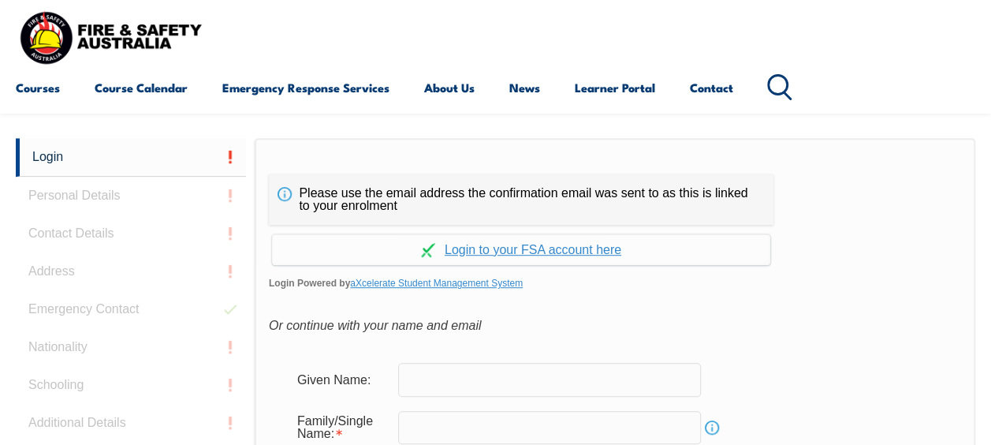
scroll to position [373, 0]
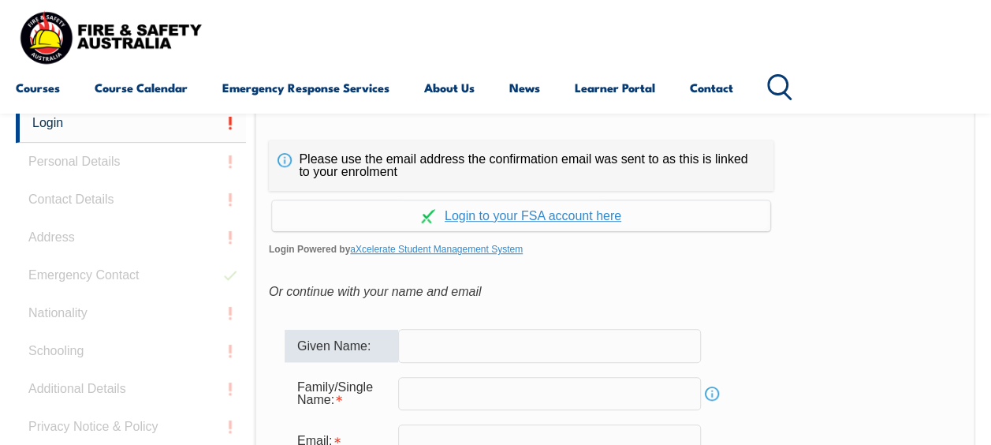
click at [508, 347] on input "text" at bounding box center [549, 345] width 303 height 33
type input "warren"
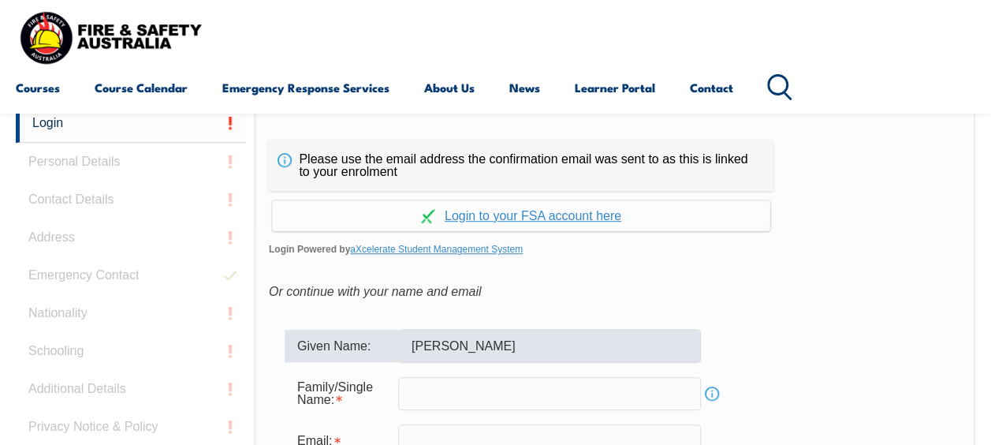
type input "[PERSON_NAME][EMAIL_ADDRESS][PERSON_NAME][DOMAIN_NAME]"
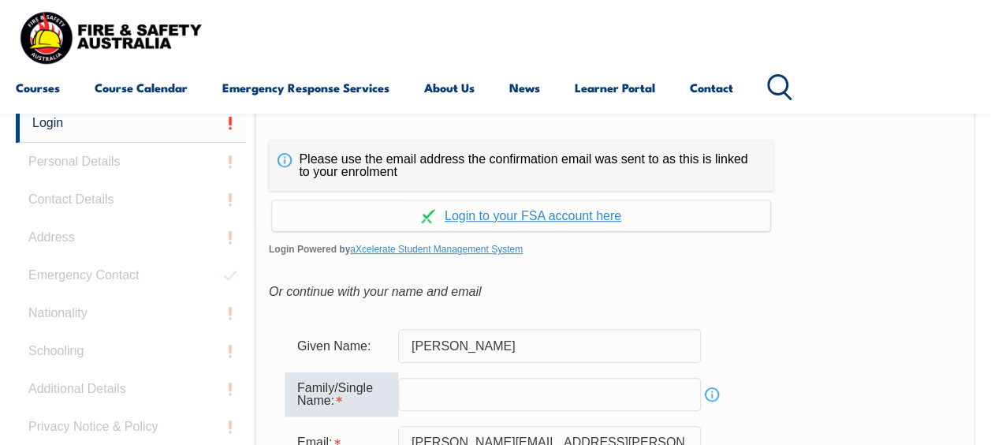
click at [456, 397] on input "text" at bounding box center [549, 394] width 303 height 33
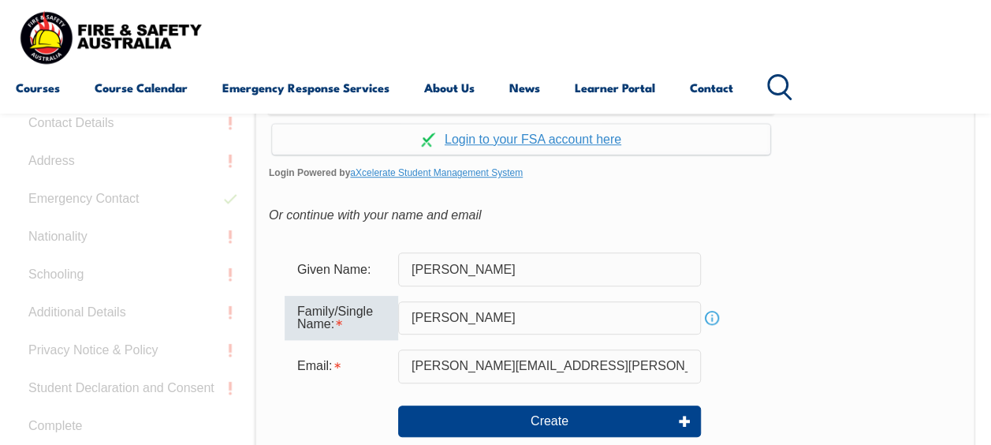
scroll to position [445, 0]
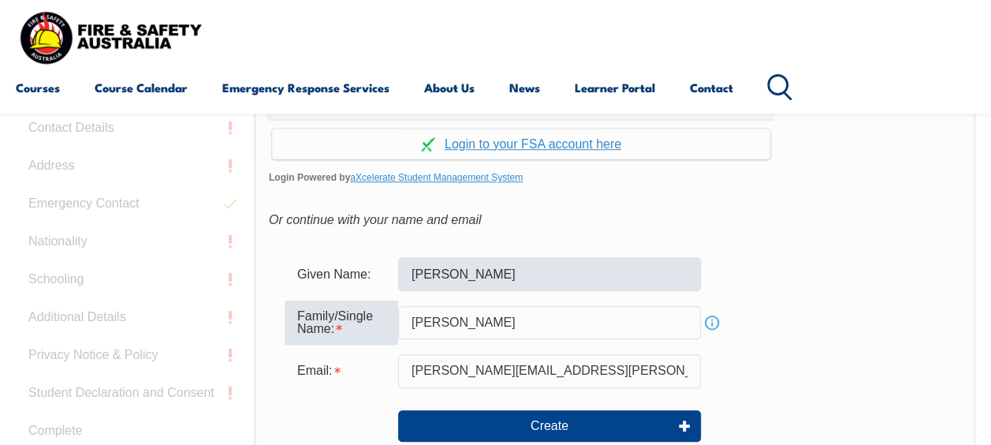
type input "[PERSON_NAME]"
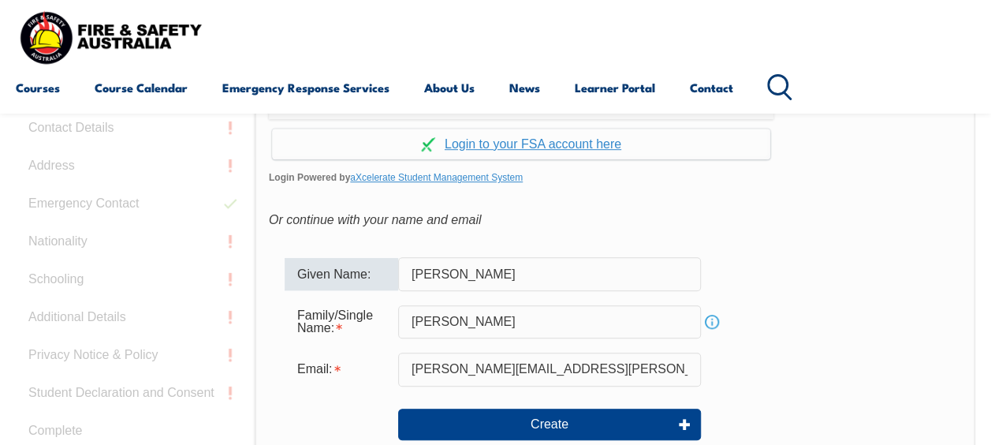
click at [423, 273] on input "warren" at bounding box center [549, 273] width 303 height 33
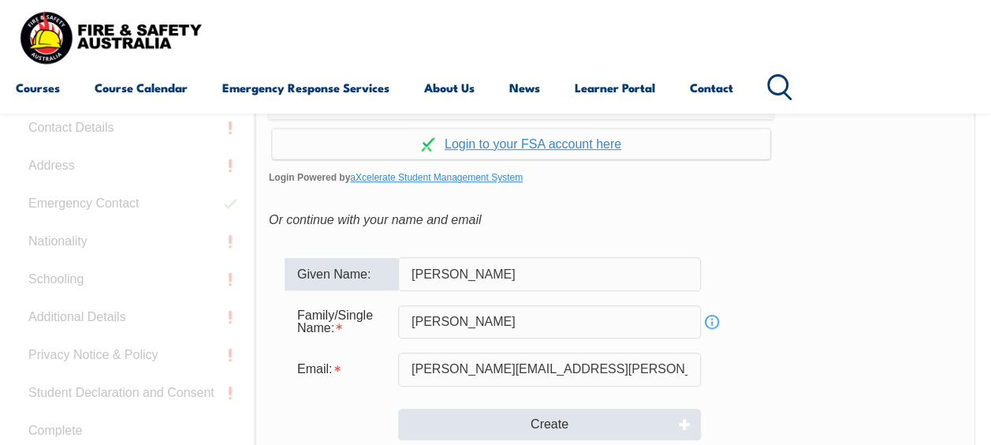
type input "[PERSON_NAME]"
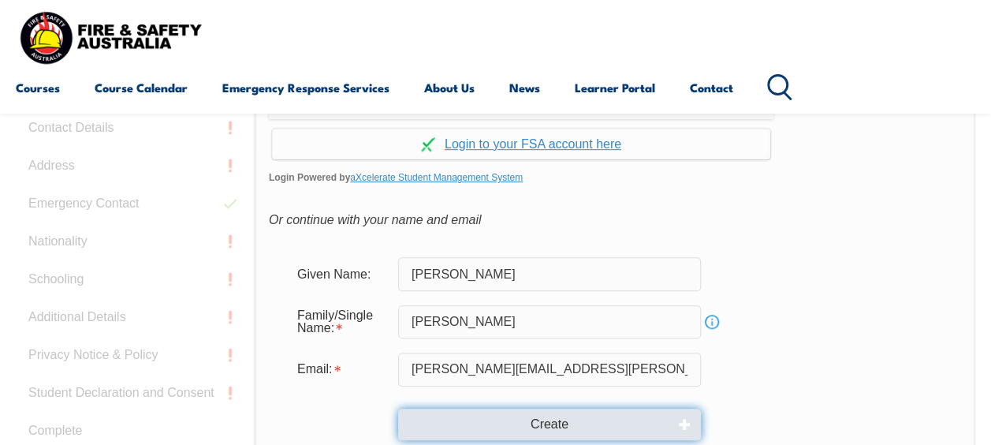
click at [601, 420] on button "Create" at bounding box center [549, 424] width 303 height 32
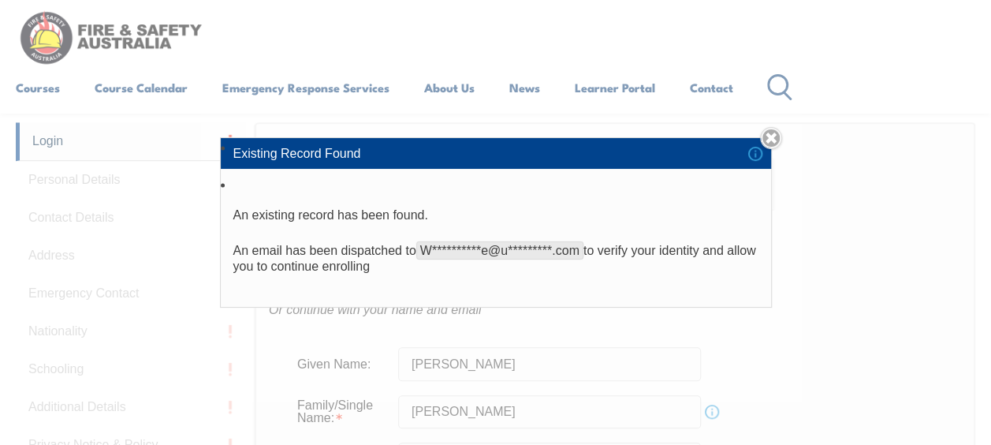
scroll to position [350, 0]
click at [777, 140] on link "Close" at bounding box center [771, 138] width 22 height 22
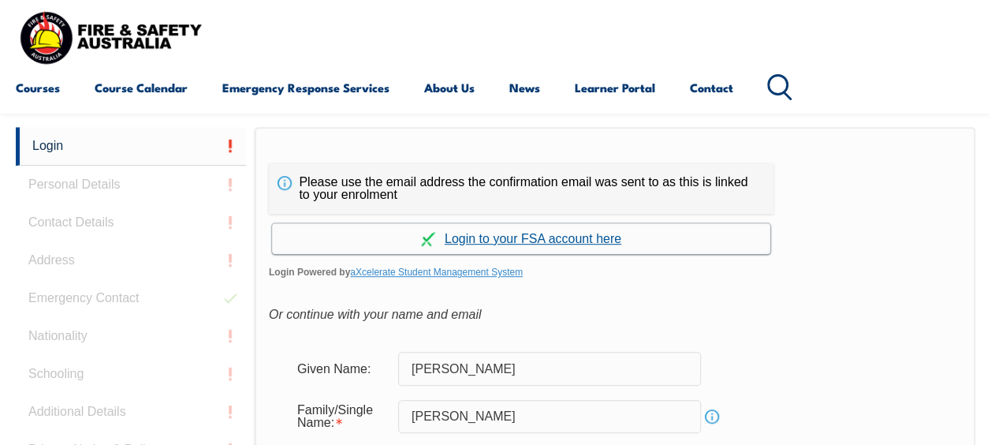
click at [575, 237] on link "Continue with aXcelerate" at bounding box center [521, 238] width 498 height 31
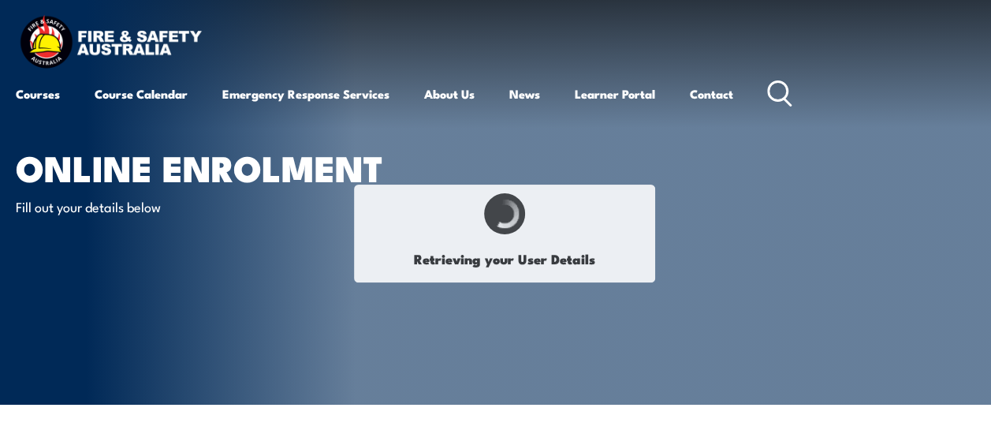
type input "[PERSON_NAME]"
type input "[DATE]"
type input "BQ48RN9CFT"
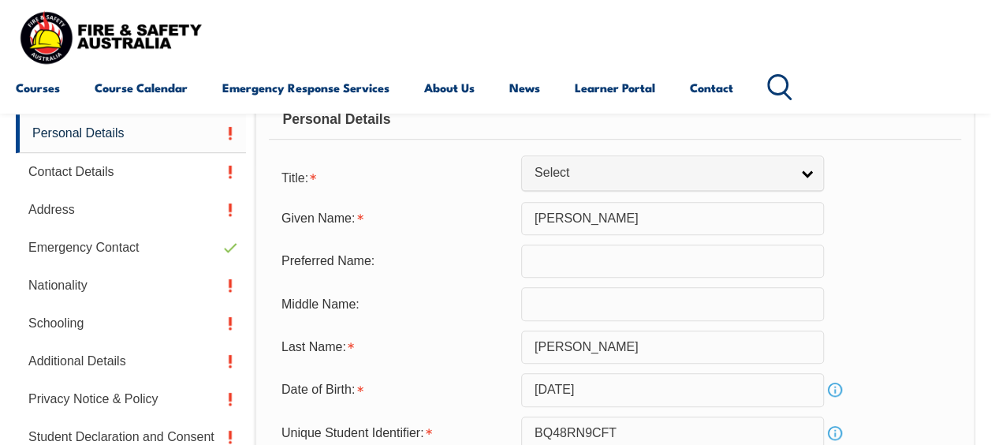
scroll to position [445, 0]
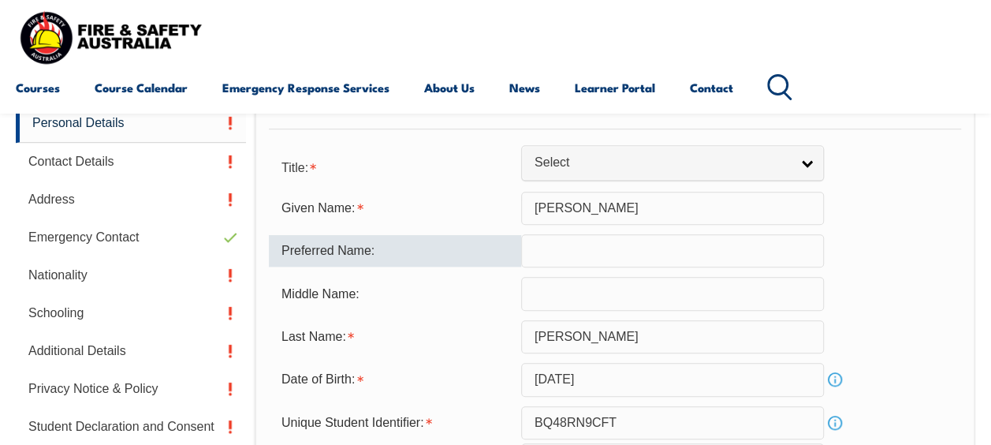
click at [634, 244] on input "text" at bounding box center [672, 250] width 303 height 33
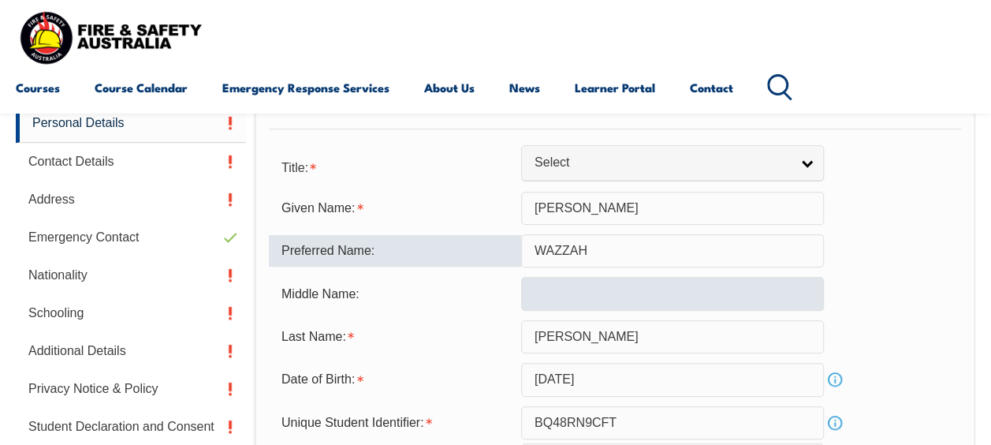
type input "WAZZAH"
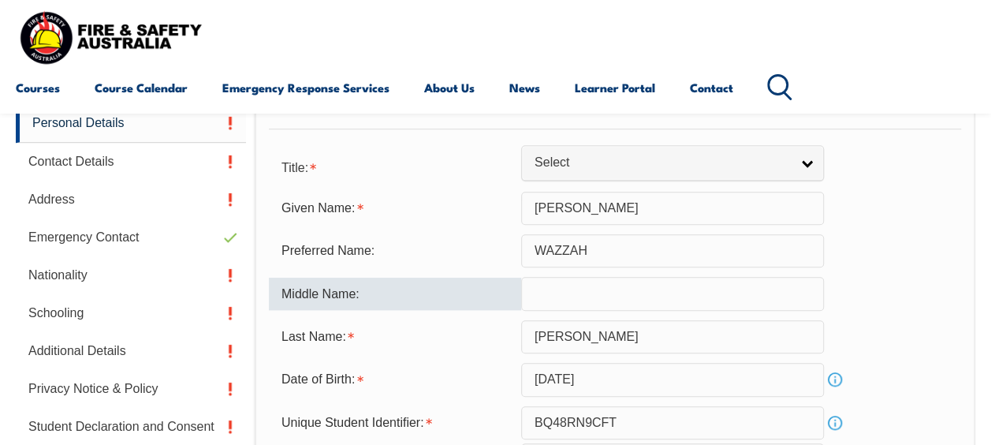
click at [631, 291] on input "text" at bounding box center [672, 293] width 303 height 33
type input "b"
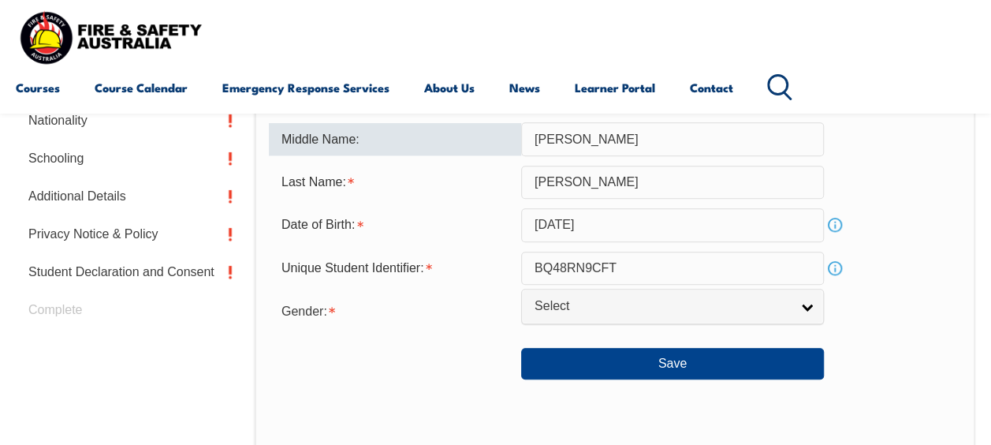
scroll to position [603, 0]
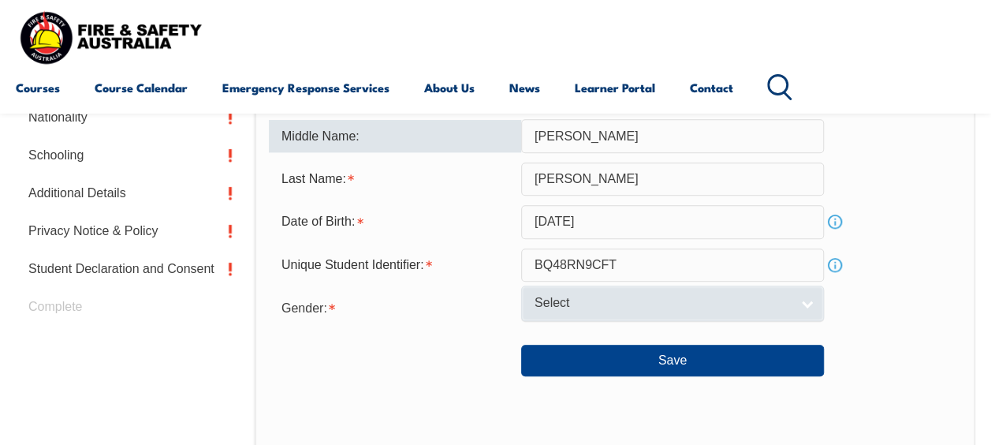
type input "[PERSON_NAME]"
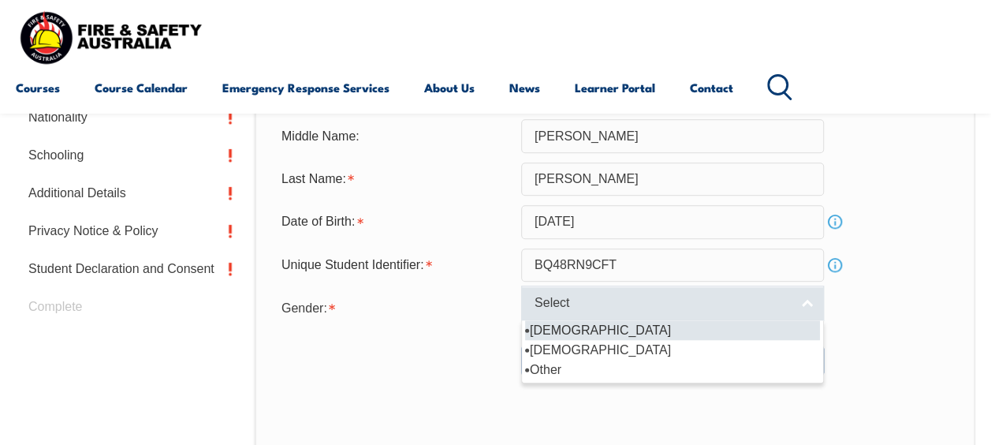
click at [804, 306] on link "Select" at bounding box center [672, 302] width 303 height 35
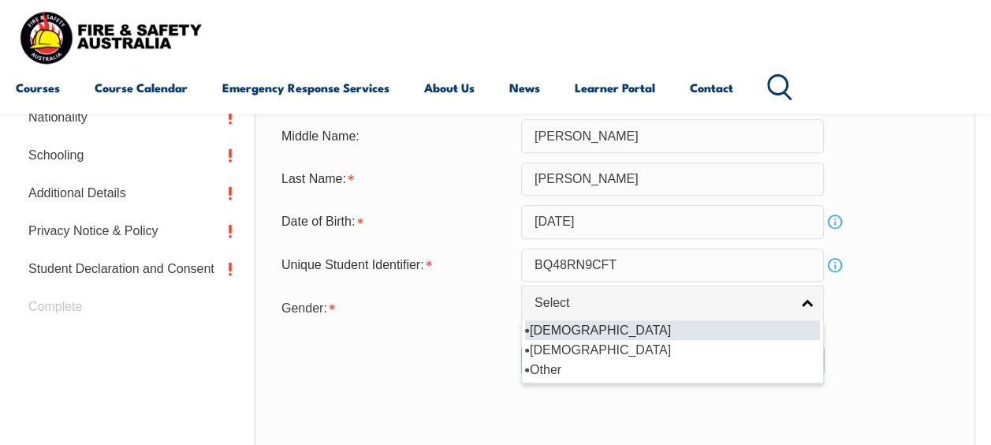
click at [740, 333] on li "[DEMOGRAPHIC_DATA]" at bounding box center [672, 330] width 295 height 20
select select "M"
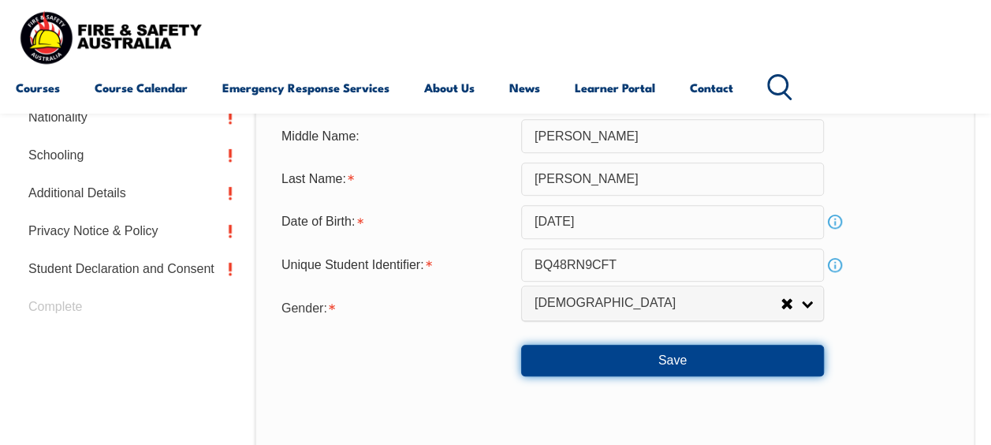
click at [755, 356] on button "Save" at bounding box center [672, 360] width 303 height 32
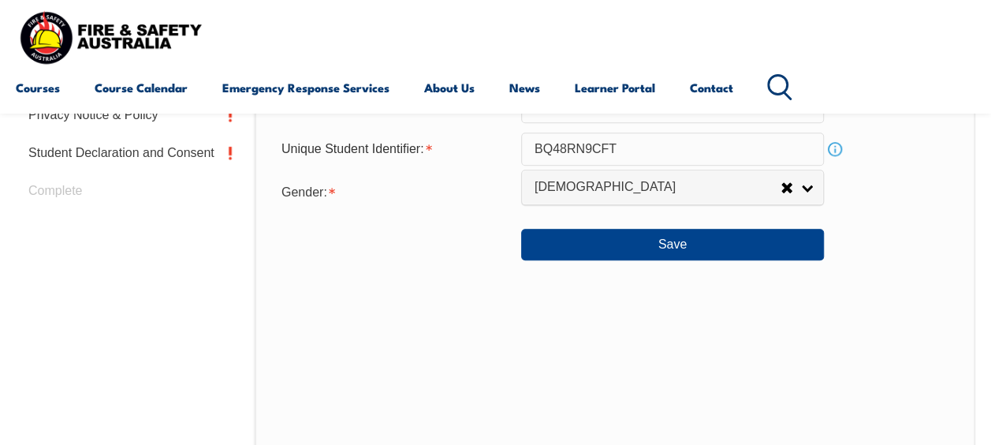
scroll to position [731, 0]
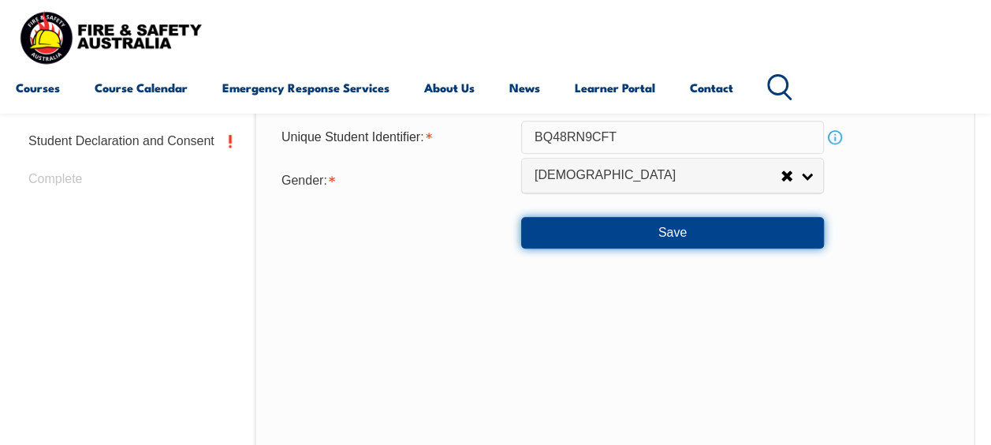
click at [653, 226] on button "Save" at bounding box center [672, 233] width 303 height 32
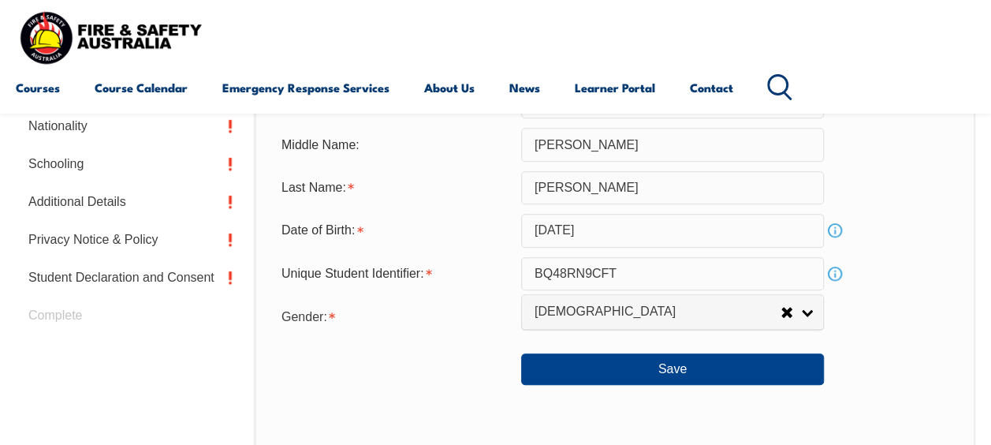
scroll to position [605, 0]
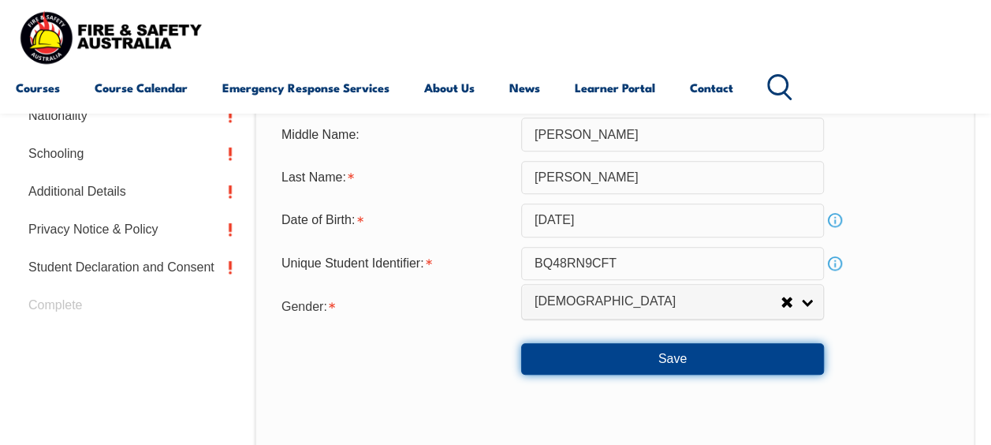
click at [754, 362] on button "Save" at bounding box center [672, 359] width 303 height 32
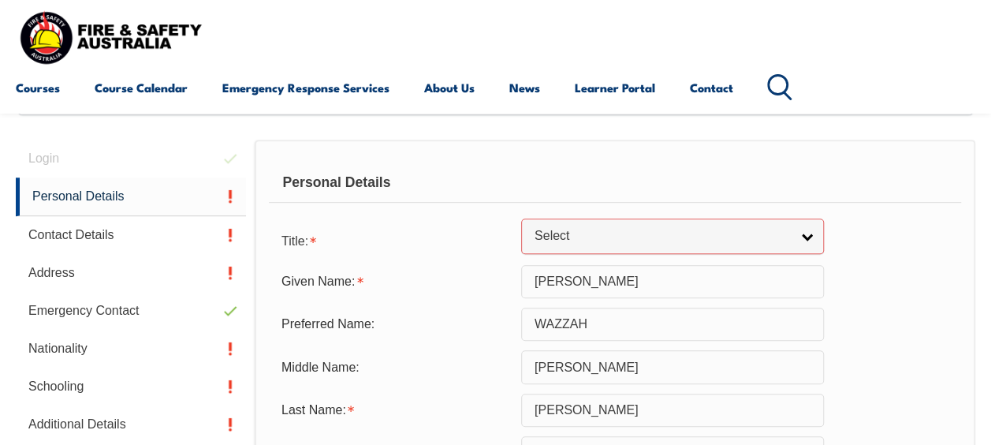
scroll to position [356, 0]
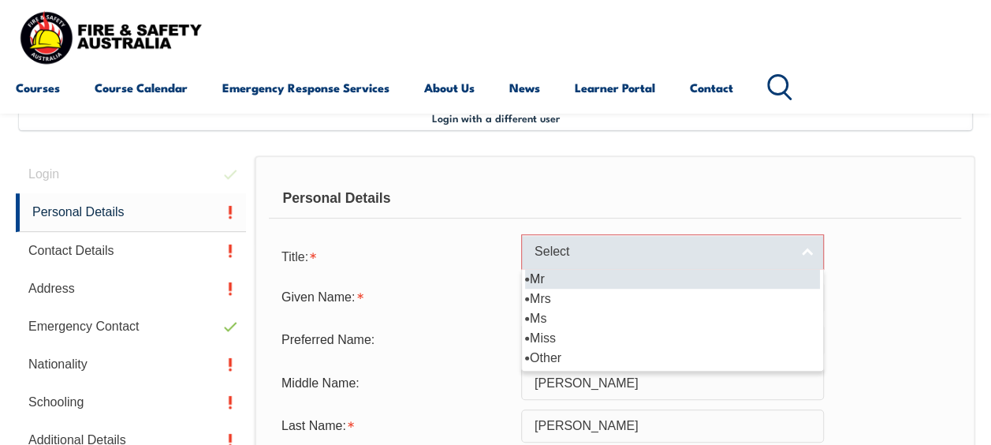
click at [801, 259] on link "Select" at bounding box center [672, 251] width 303 height 35
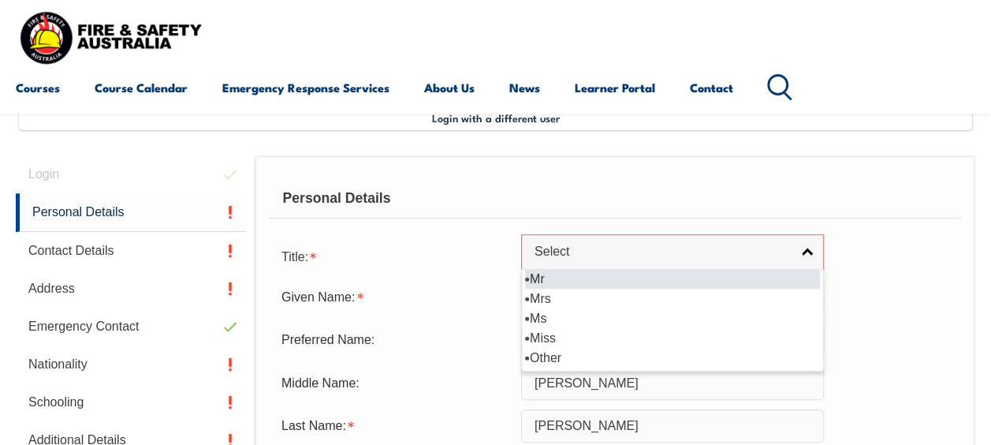
click at [540, 278] on li "Mr" at bounding box center [672, 279] width 295 height 20
select select "Mr"
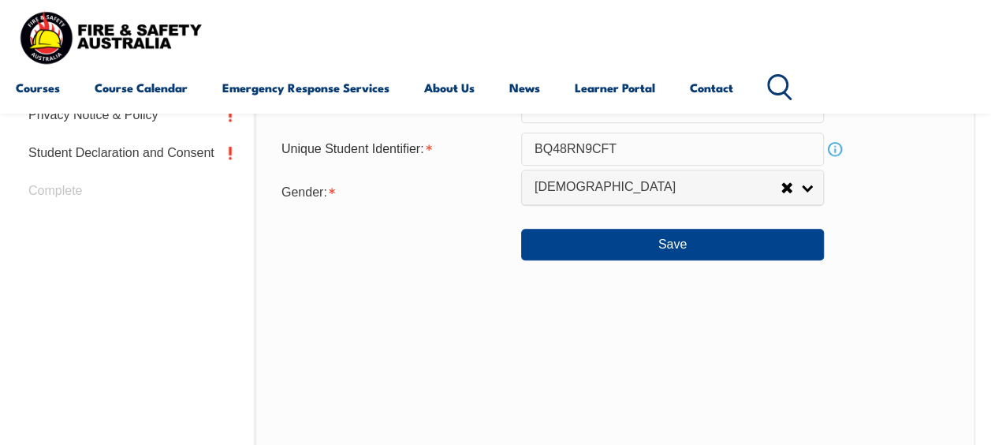
scroll to position [702, 0]
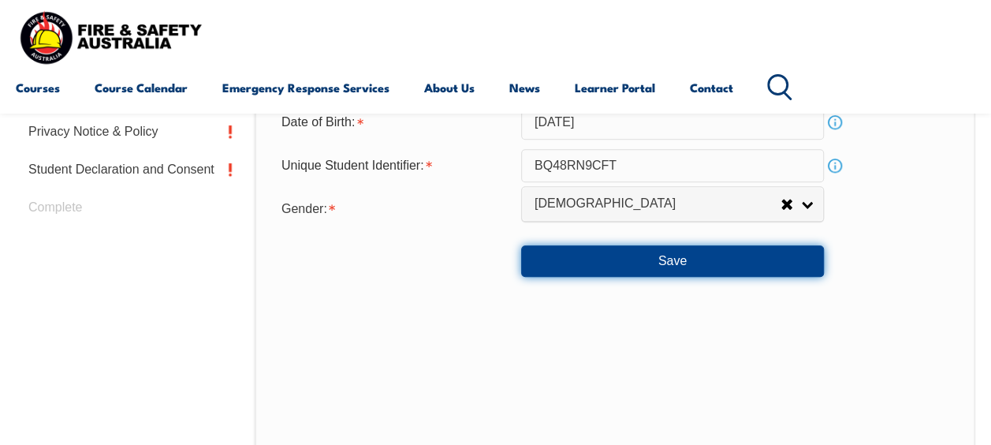
click at [684, 253] on button "Save" at bounding box center [672, 261] width 303 height 32
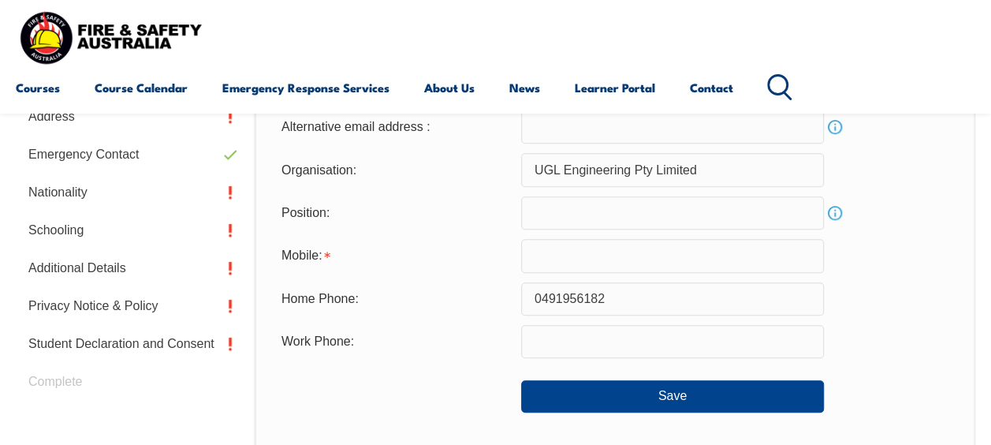
scroll to position [382, 0]
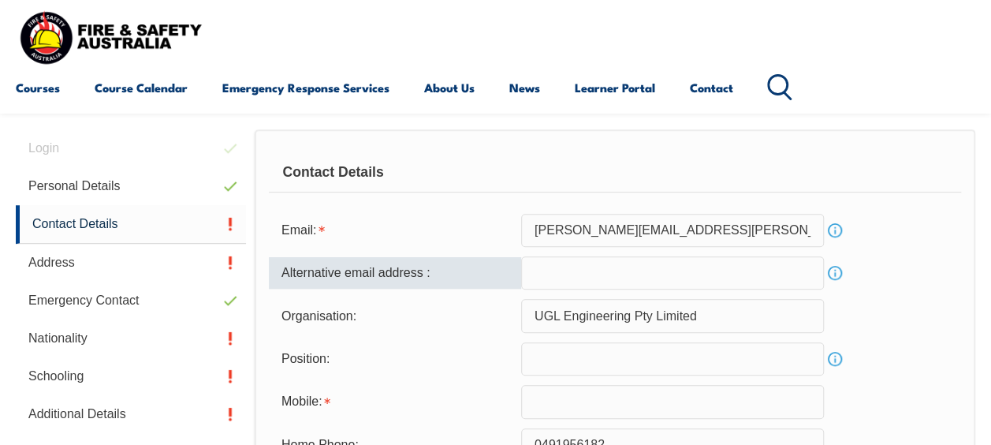
click at [583, 275] on input "email" at bounding box center [672, 272] width 303 height 33
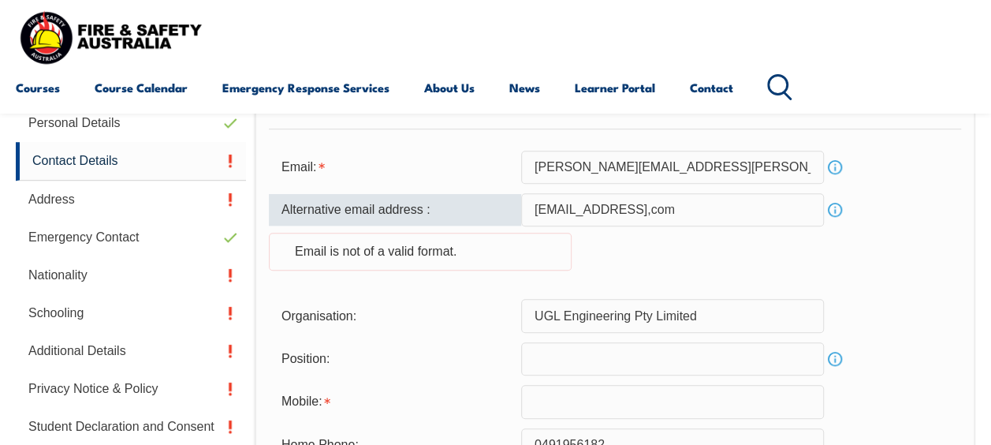
scroll to position [477, 0]
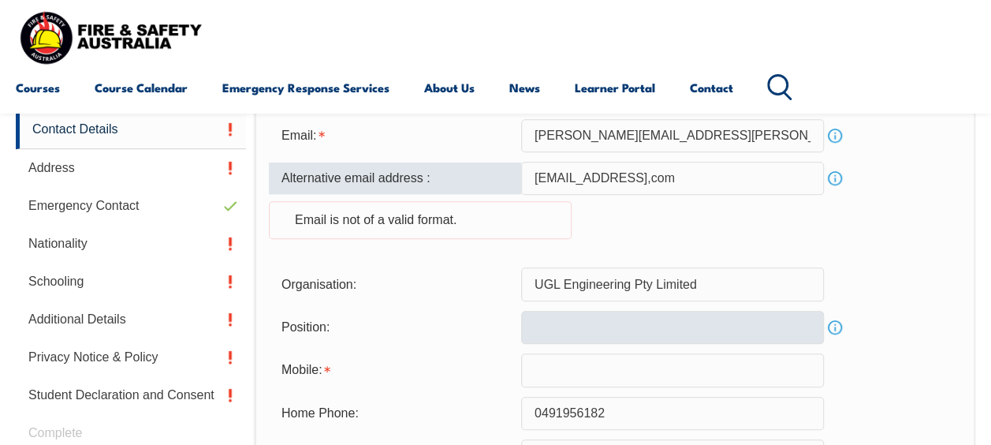
type input "[EMAIL_ADDRESS],com"
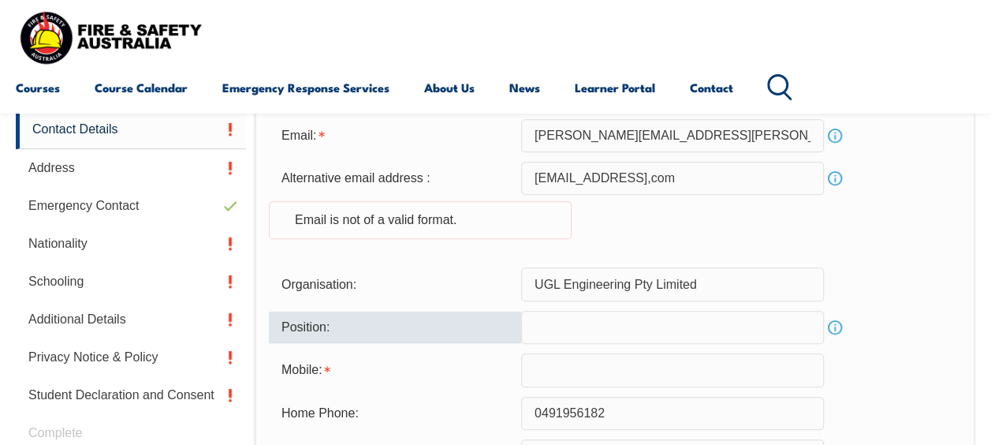
click at [720, 323] on input "text" at bounding box center [672, 327] width 303 height 33
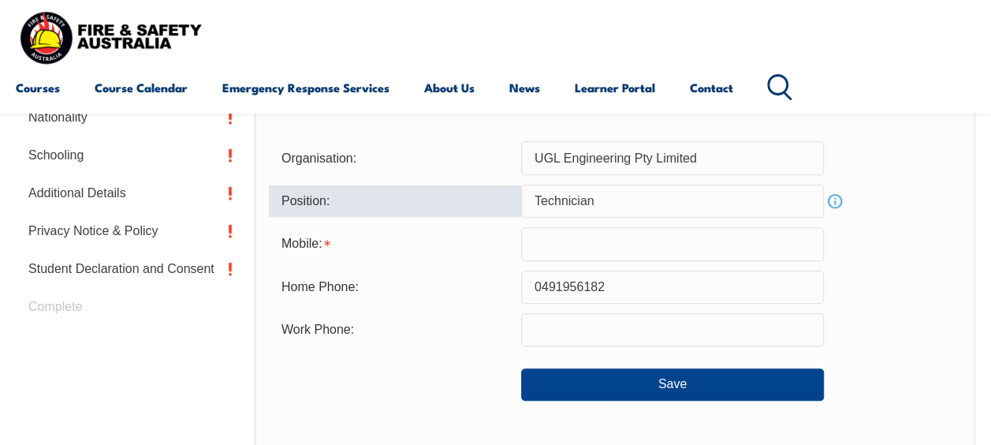
scroll to position [635, 0]
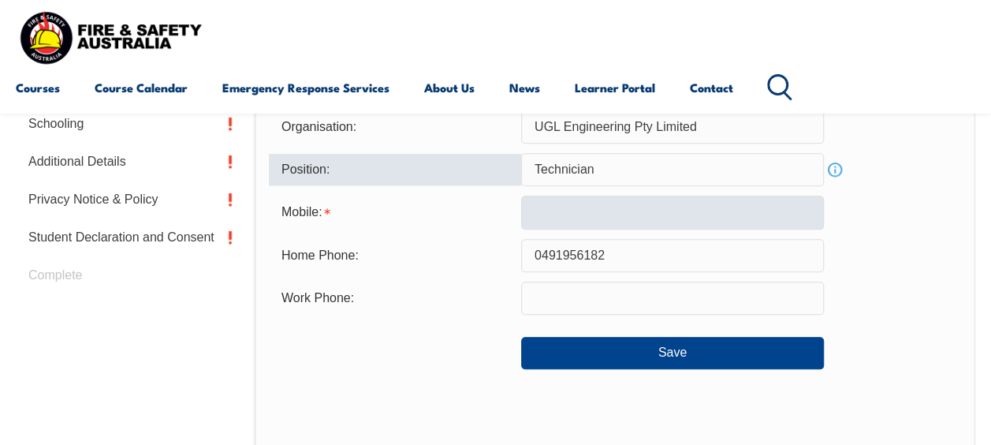
type input "Technician"
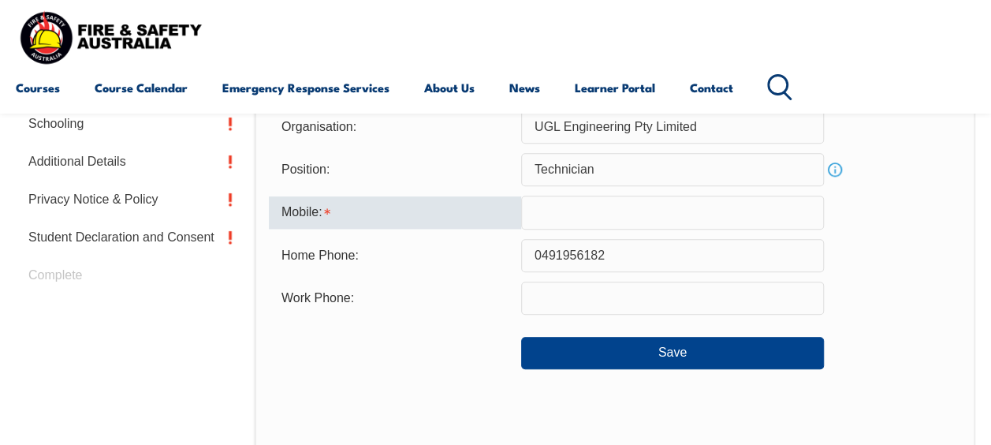
click at [579, 212] on input "text" at bounding box center [672, 211] width 303 height 33
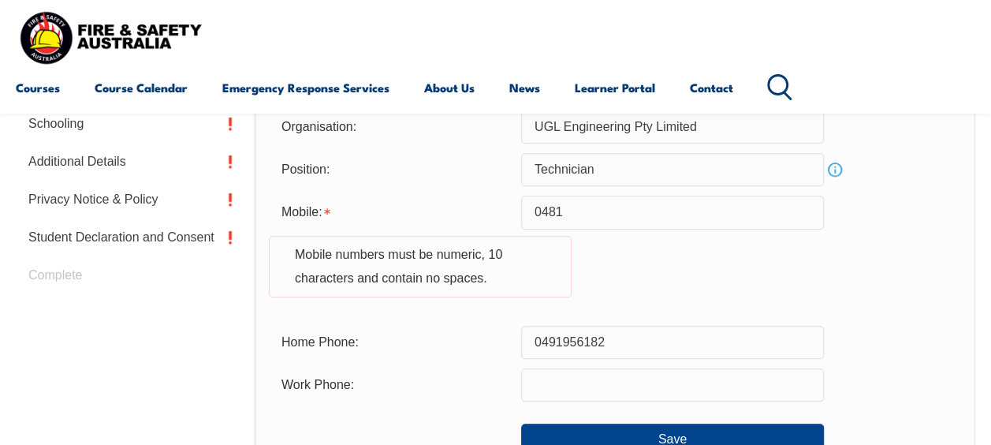
click at [668, 19] on div "Courses Course Calendar Emergency Response Services Services Overview Emergency…" at bounding box center [495, 56] width 959 height 100
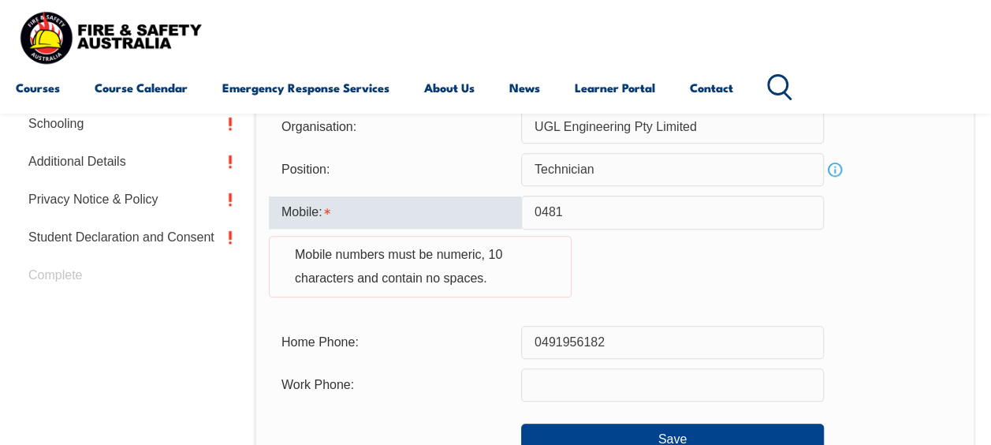
click at [572, 213] on input "0481" at bounding box center [672, 211] width 303 height 33
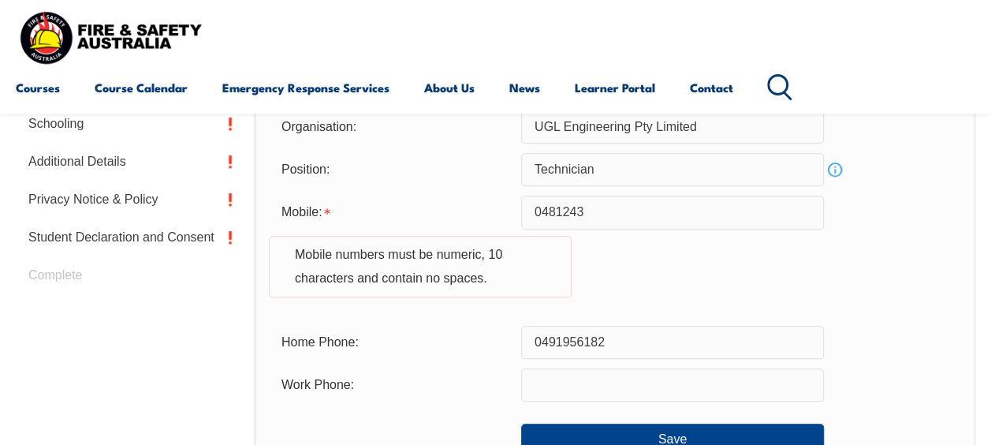
click at [726, 261] on div "Mobile: 0481243 Mobile numbers must be numeric, 10 characters and contain no sp…" at bounding box center [615, 255] width 692 height 120
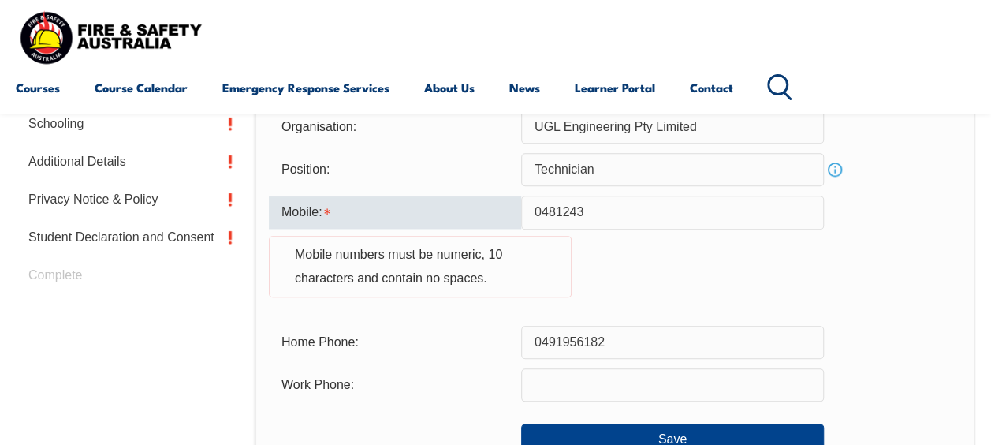
click at [603, 208] on input "0481243" at bounding box center [672, 211] width 303 height 33
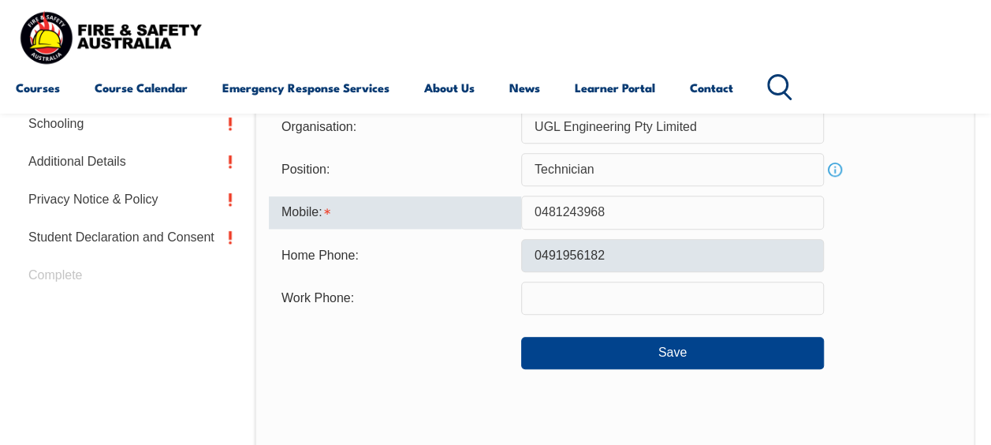
type input "0481243968"
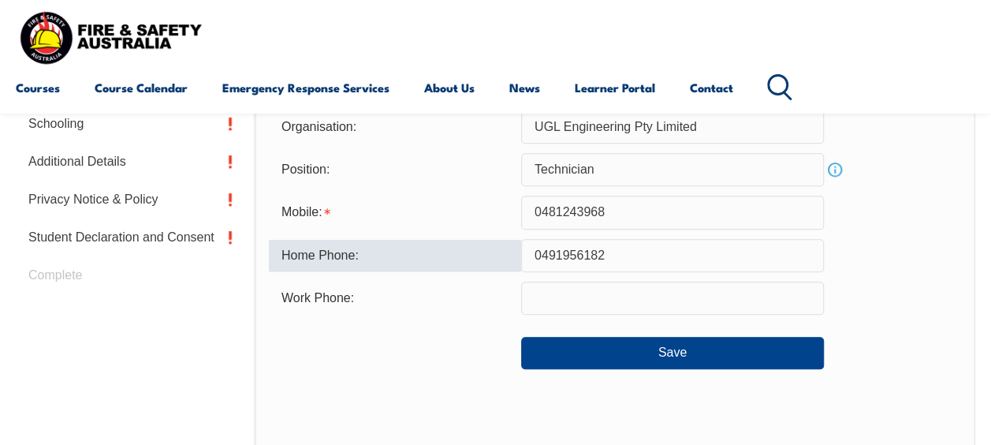
drag, startPoint x: 621, startPoint y: 256, endPoint x: 538, endPoint y: 254, distance: 82.8
click at [538, 254] on input "0491956182" at bounding box center [672, 255] width 303 height 33
click at [634, 254] on input "4919561820" at bounding box center [672, 255] width 303 height 33
drag, startPoint x: 605, startPoint y: 253, endPoint x: 509, endPoint y: 259, distance: 96.3
click at [509, 259] on div "Home Phone: [PHONE_NUMBER]" at bounding box center [615, 255] width 692 height 33
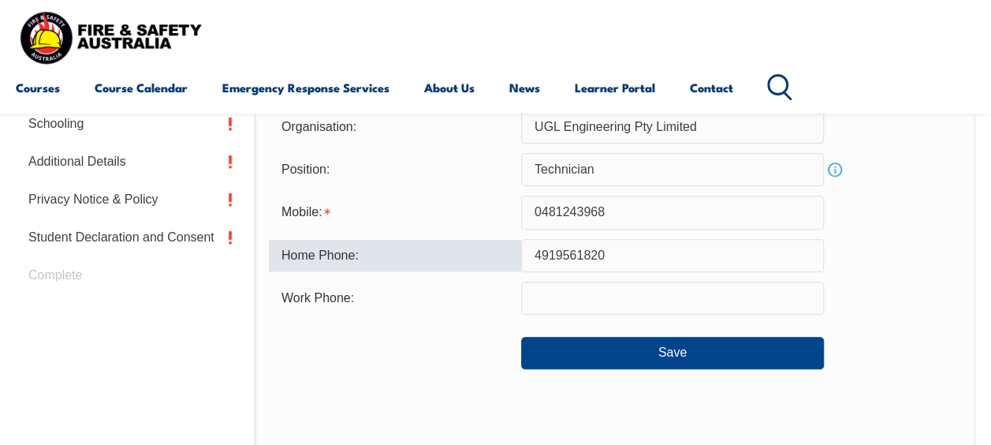
click at [532, 255] on input "4919561820" at bounding box center [672, 255] width 303 height 33
click at [605, 253] on input "4919561820" at bounding box center [672, 255] width 303 height 33
drag, startPoint x: 605, startPoint y: 253, endPoint x: 522, endPoint y: 260, distance: 83.9
click at [522, 260] on input "4919561820" at bounding box center [672, 255] width 303 height 33
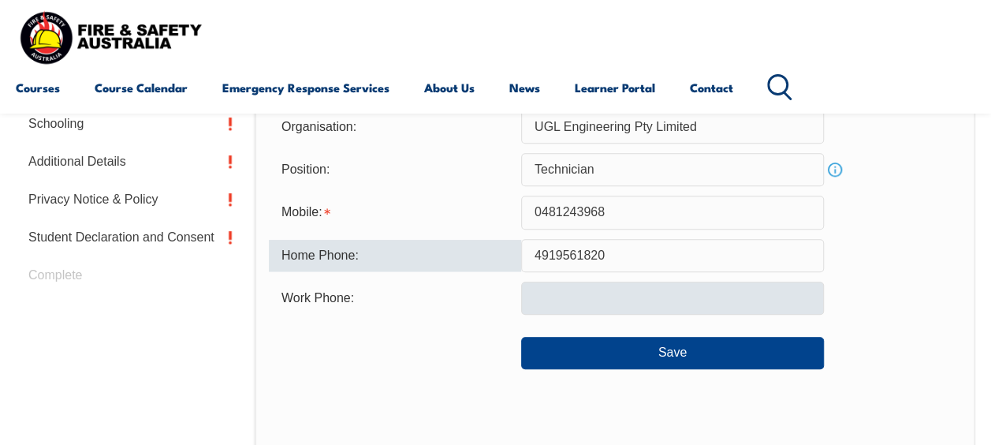
type input "4919561820"
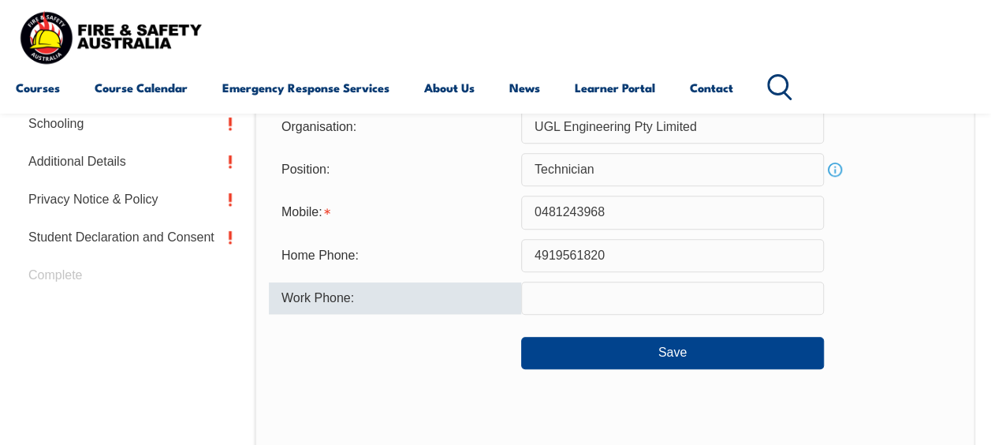
click at [569, 296] on input "text" at bounding box center [672, 297] width 303 height 33
click at [568, 300] on input "text" at bounding box center [672, 297] width 303 height 33
click at [568, 303] on input "text" at bounding box center [672, 297] width 303 height 33
click at [580, 309] on input "text" at bounding box center [672, 297] width 303 height 33
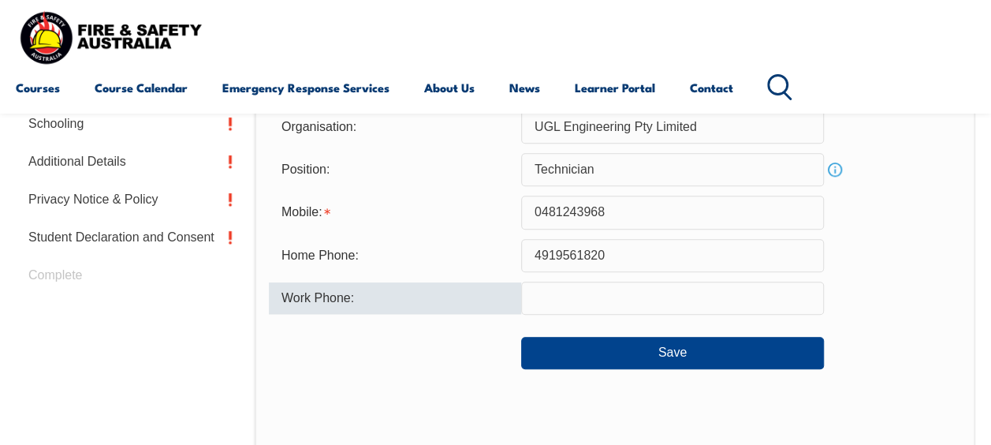
click at [578, 296] on input "text" at bounding box center [672, 297] width 303 height 33
click at [564, 297] on input "0491561820" at bounding box center [672, 297] width 303 height 33
click at [609, 293] on input "0491561820" at bounding box center [672, 297] width 303 height 33
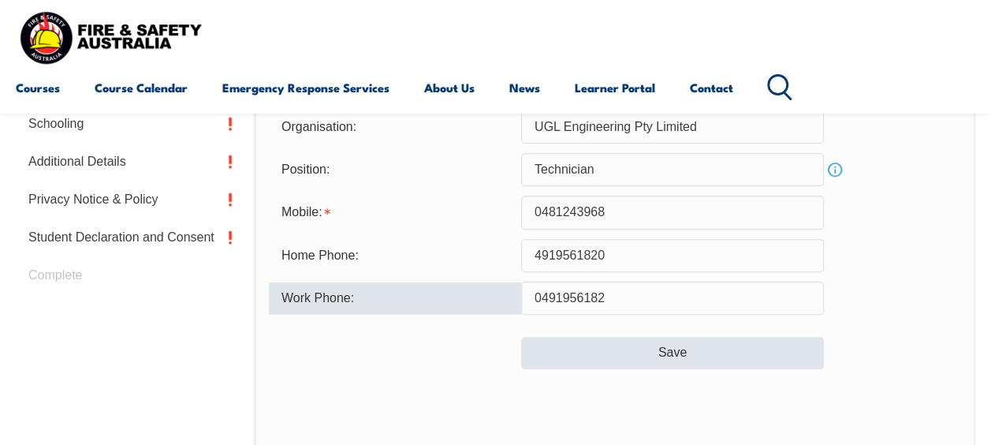
type input "0491956182"
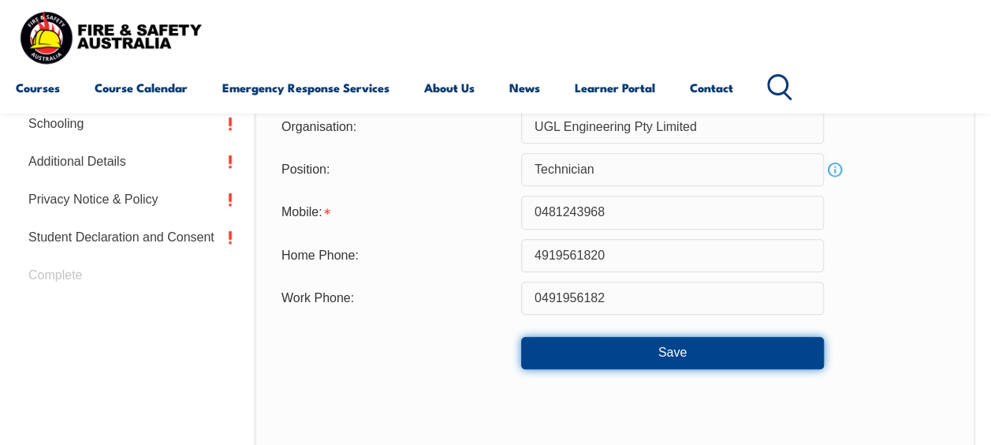
click at [652, 356] on button "Save" at bounding box center [672, 353] width 303 height 32
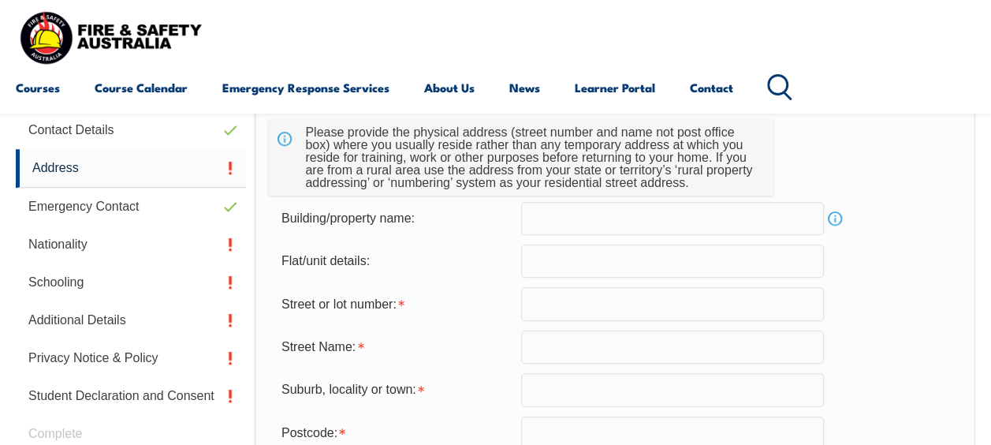
scroll to position [508, 0]
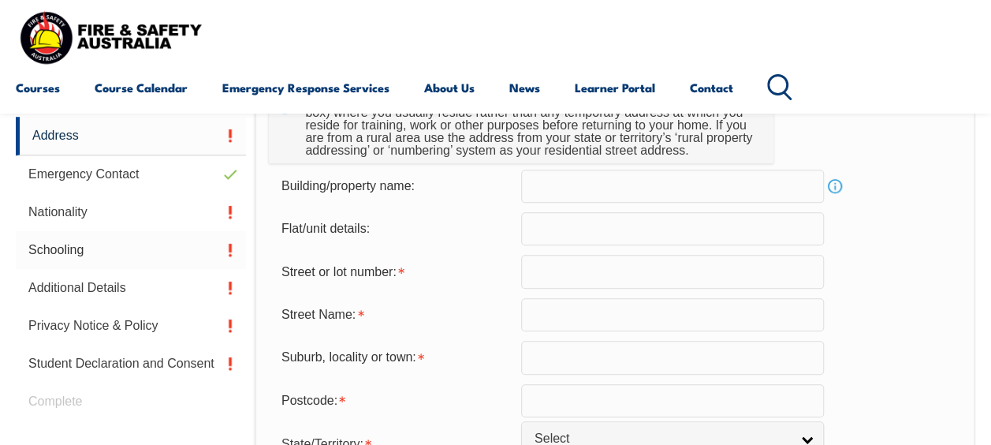
click at [228, 243] on link "Schooling" at bounding box center [131, 250] width 230 height 38
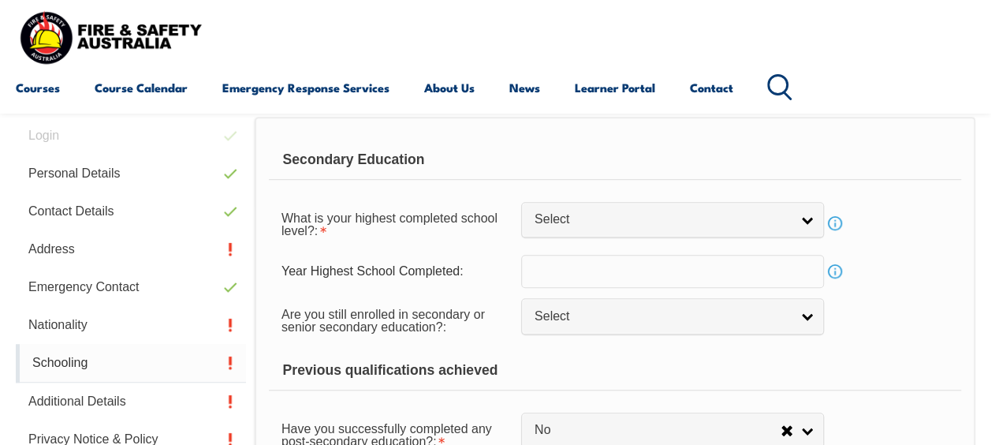
scroll to position [382, 0]
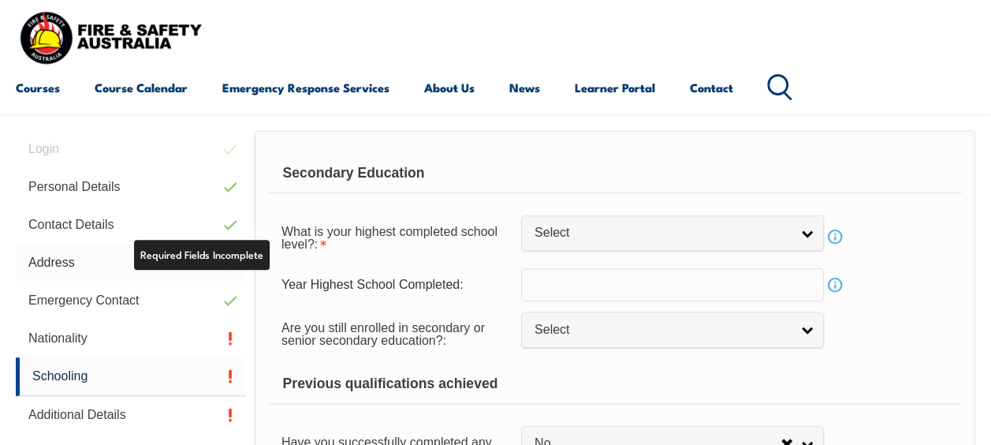
click at [234, 262] on link "Address" at bounding box center [131, 263] width 230 height 38
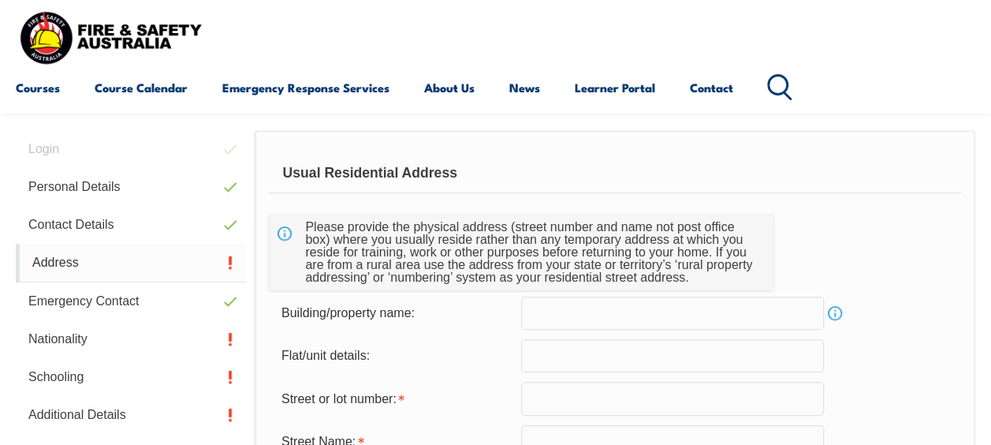
scroll to position [382, 0]
click at [234, 262] on link "Address" at bounding box center [131, 262] width 230 height 39
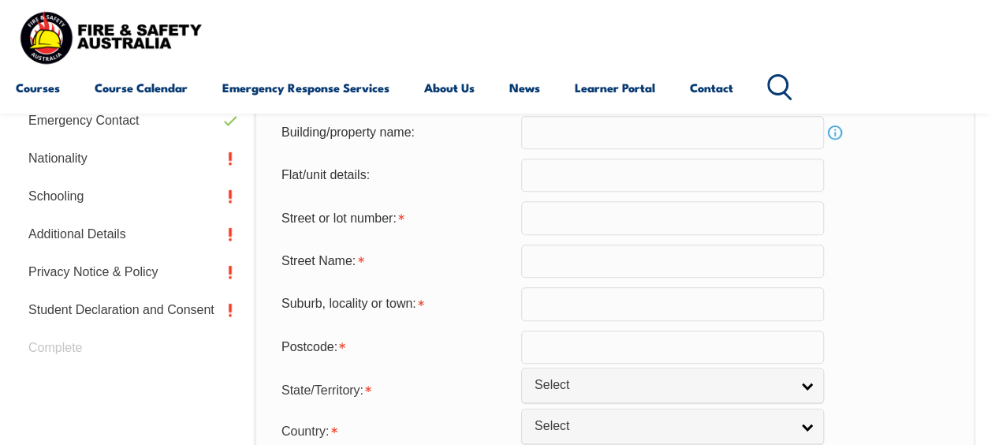
scroll to position [572, 0]
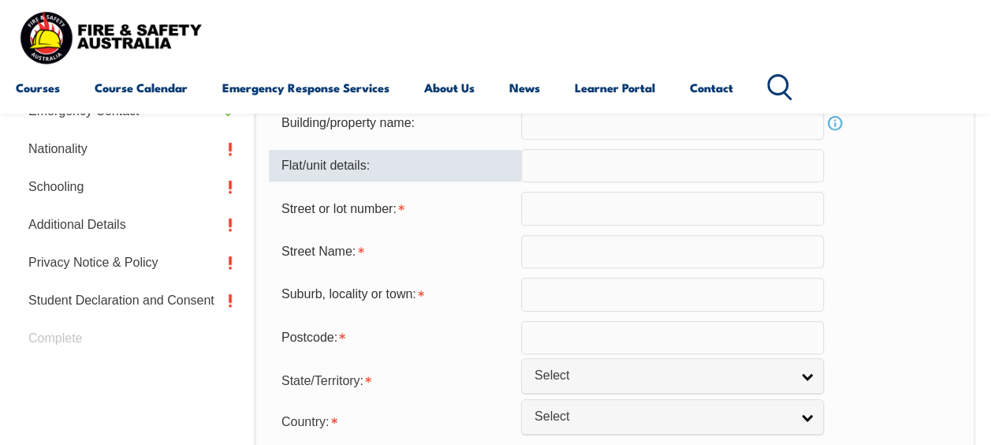
click at [648, 169] on input "text" at bounding box center [672, 165] width 303 height 33
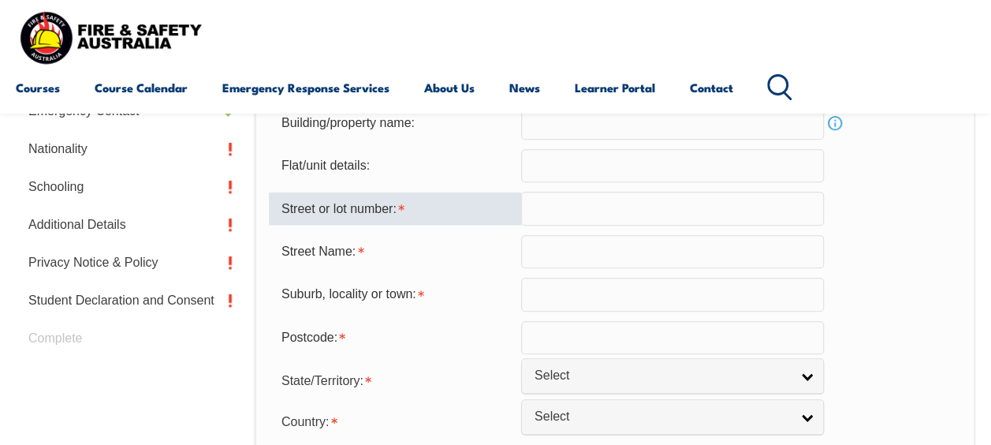
click at [620, 209] on input "text" at bounding box center [672, 208] width 303 height 33
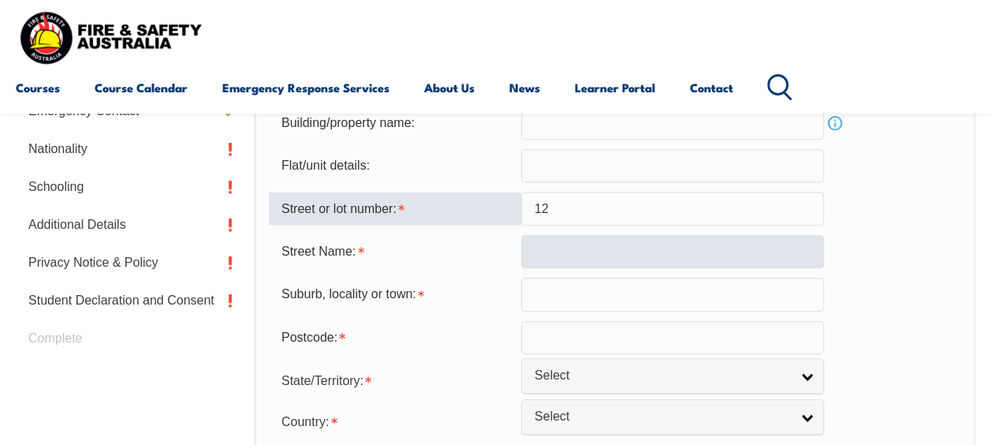
type input "12"
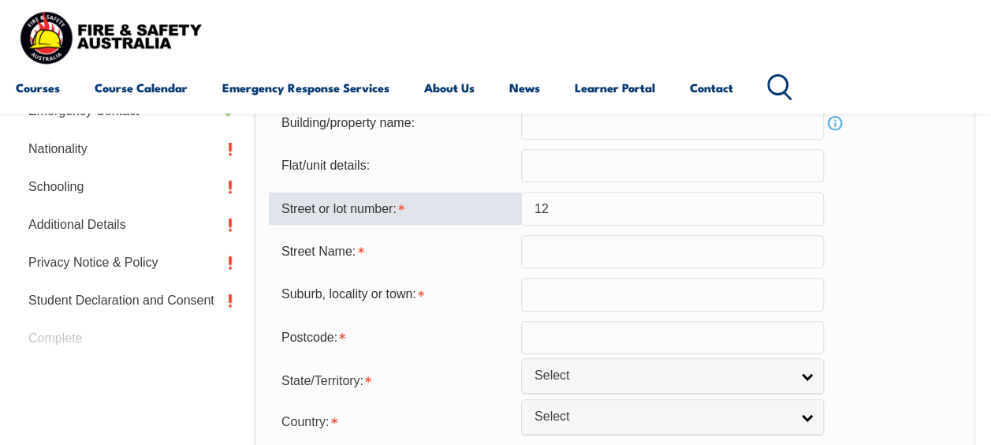
click at [610, 252] on input "text" at bounding box center [672, 251] width 303 height 33
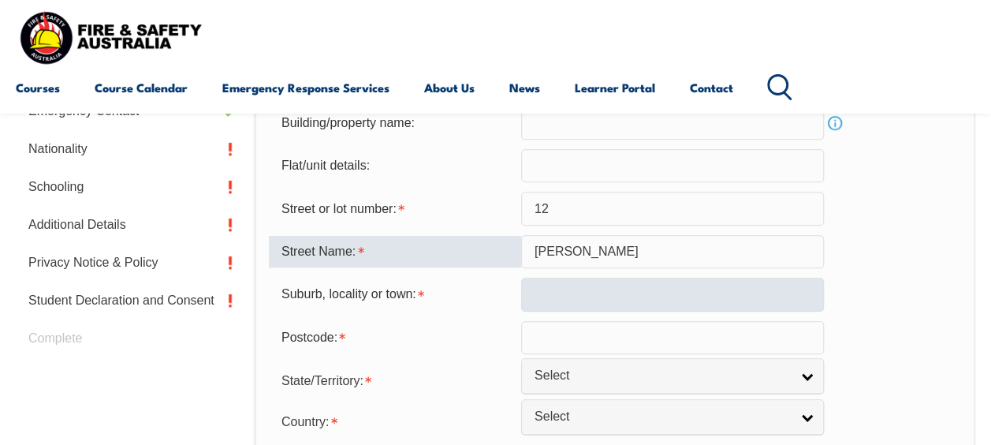
type input "[PERSON_NAME]"
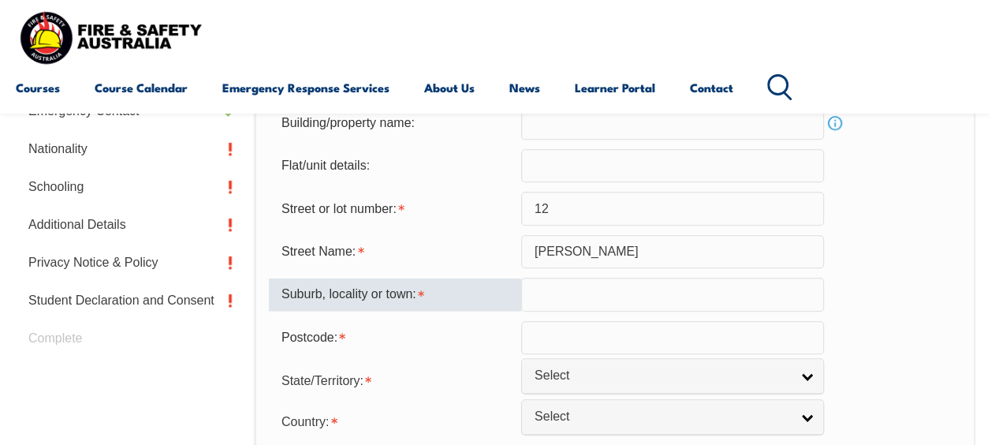
click at [600, 285] on input "text" at bounding box center [672, 293] width 303 height 33
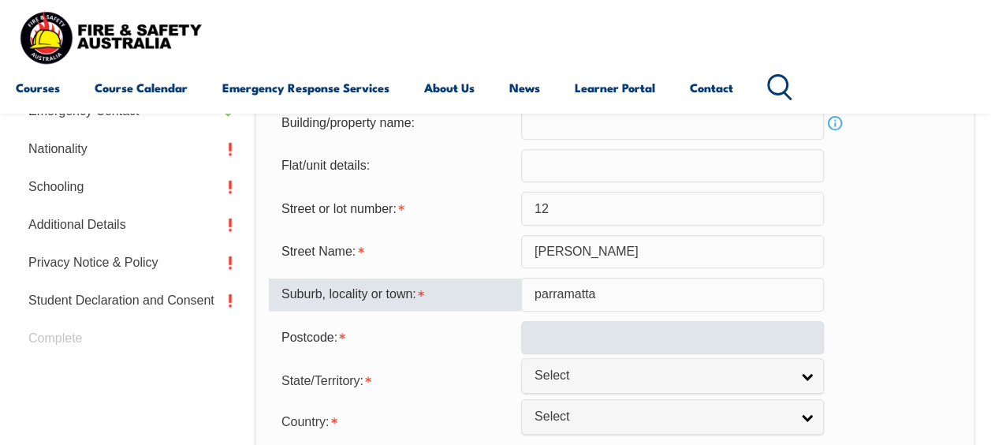
type input "parramatta"
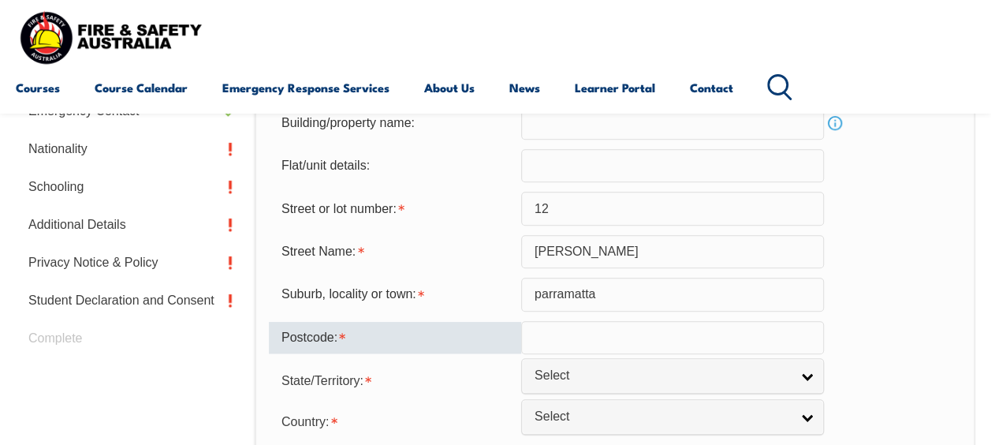
click at [598, 348] on input "text" at bounding box center [672, 337] width 303 height 33
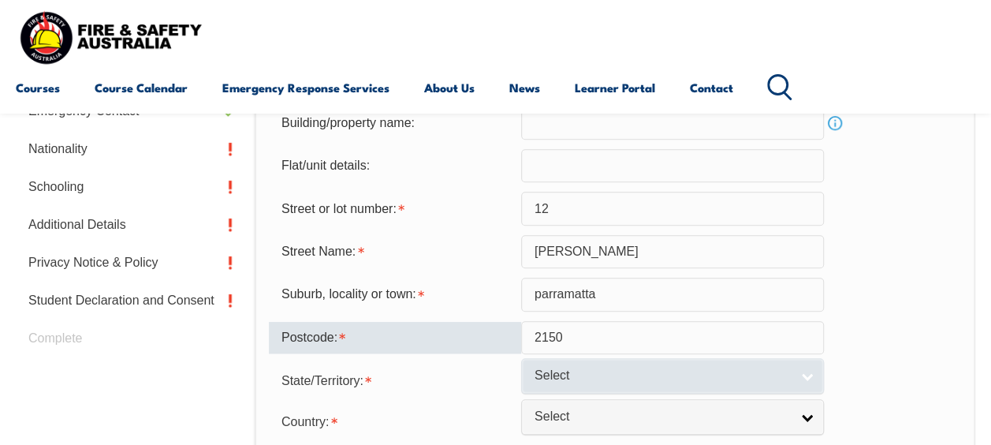
type input "2150"
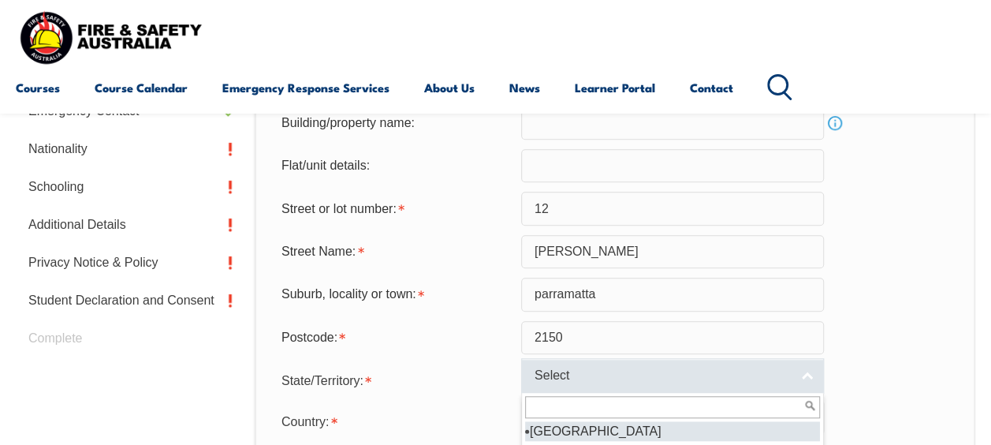
click at [709, 379] on span "Select" at bounding box center [661, 375] width 255 height 17
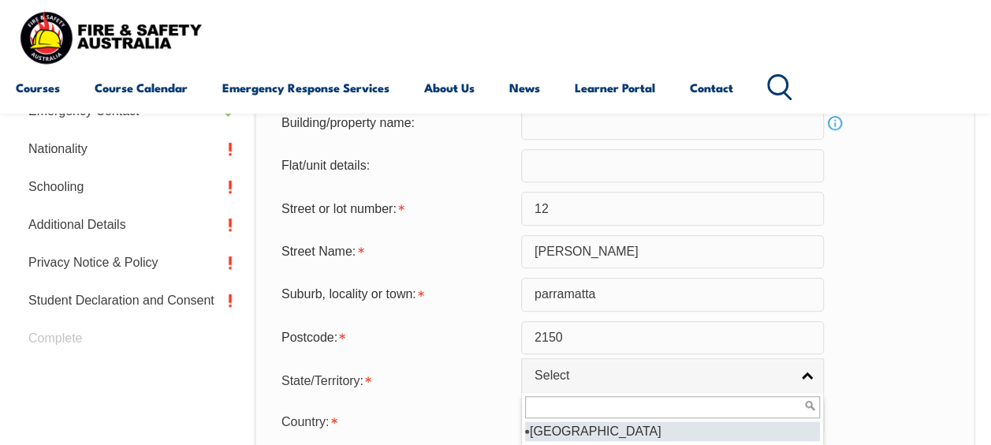
click at [715, 433] on li "[GEOGRAPHIC_DATA]" at bounding box center [672, 431] width 295 height 20
select select "[GEOGRAPHIC_DATA]"
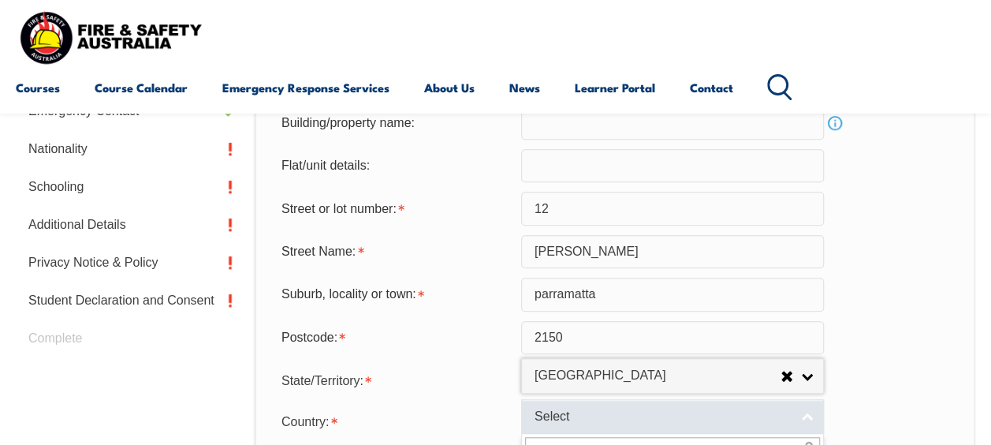
scroll to position [582, 0]
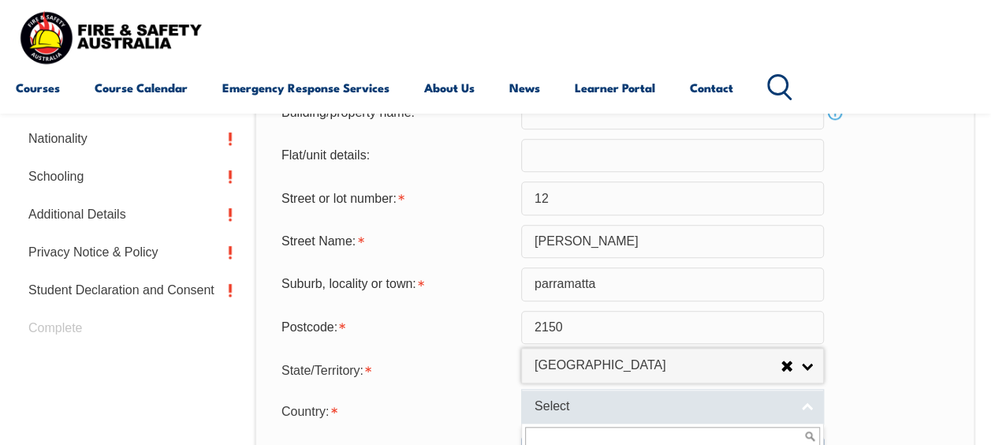
click at [786, 415] on link "Select" at bounding box center [672, 406] width 303 height 35
click at [812, 407] on link "Select" at bounding box center [672, 406] width 303 height 35
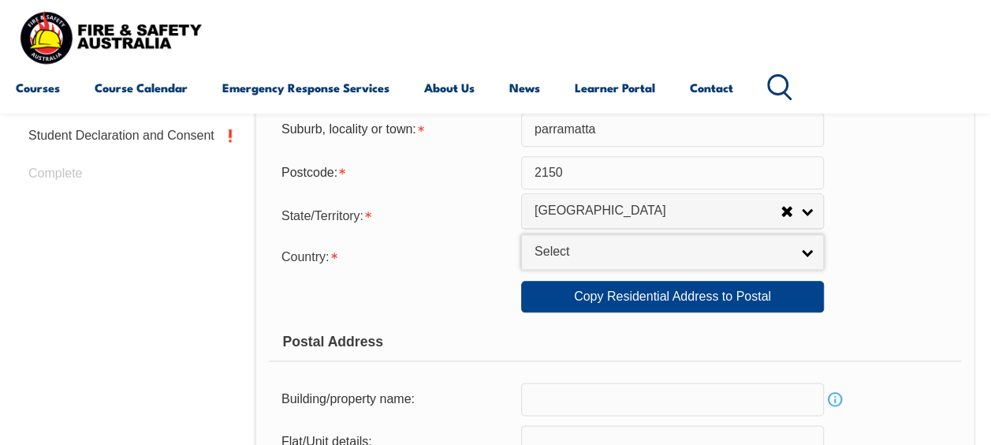
scroll to position [739, 0]
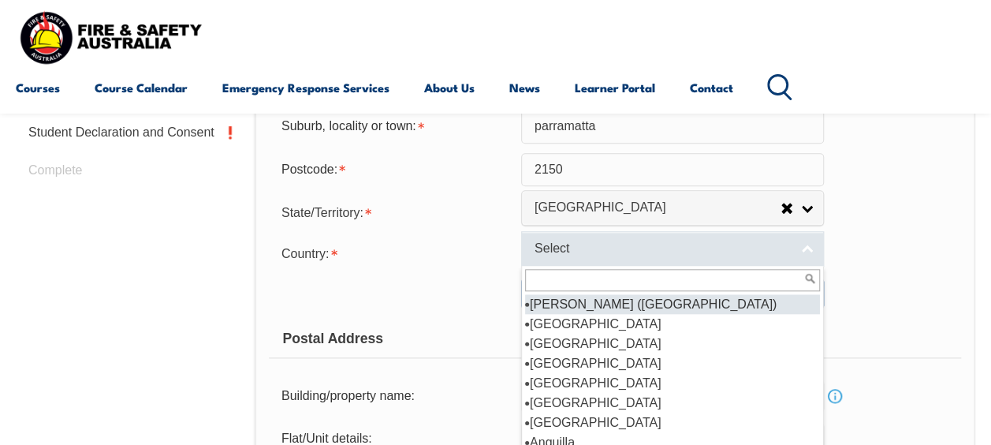
click at [802, 248] on link "Select" at bounding box center [672, 248] width 303 height 35
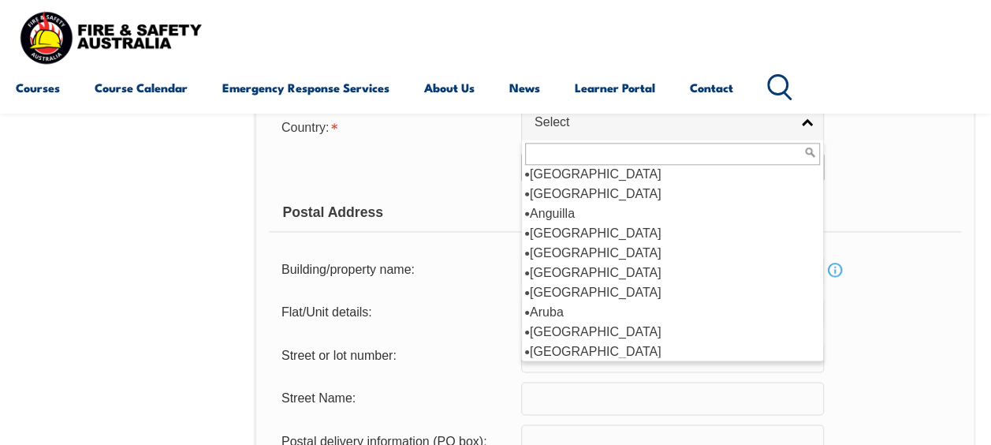
scroll to position [134, 0]
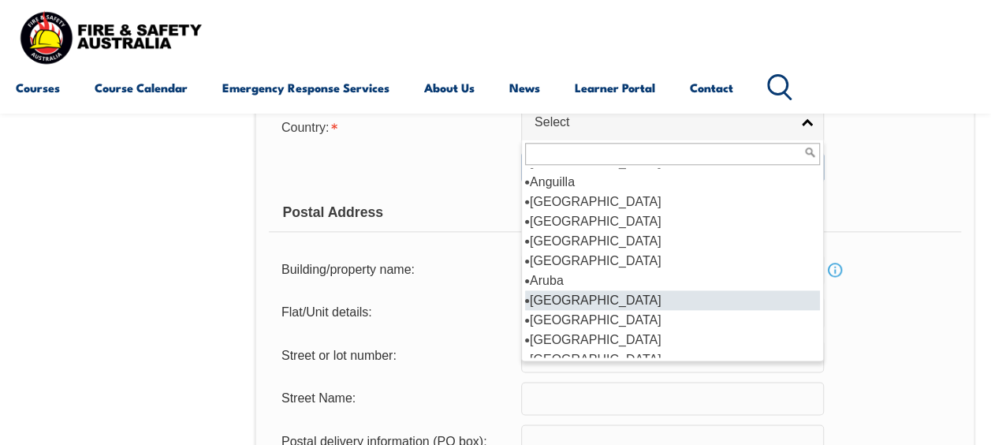
click at [608, 293] on li "[GEOGRAPHIC_DATA]" at bounding box center [672, 300] width 295 height 20
select select "1101"
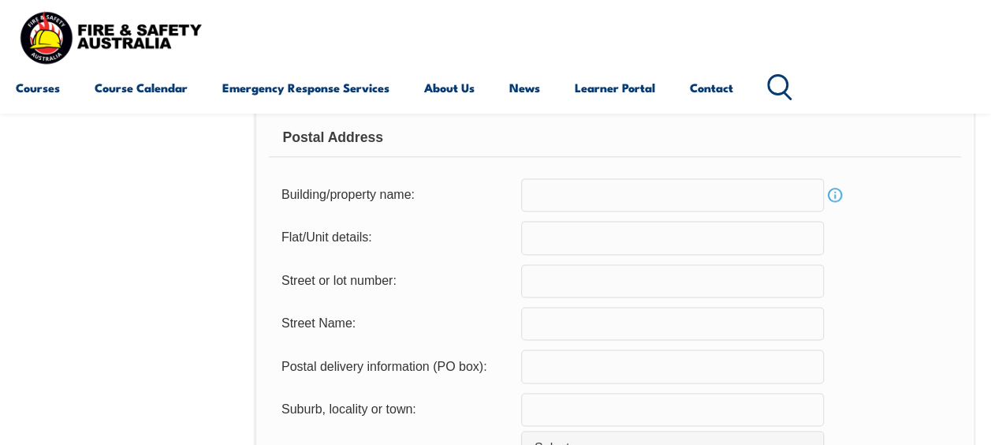
scroll to position [992, 0]
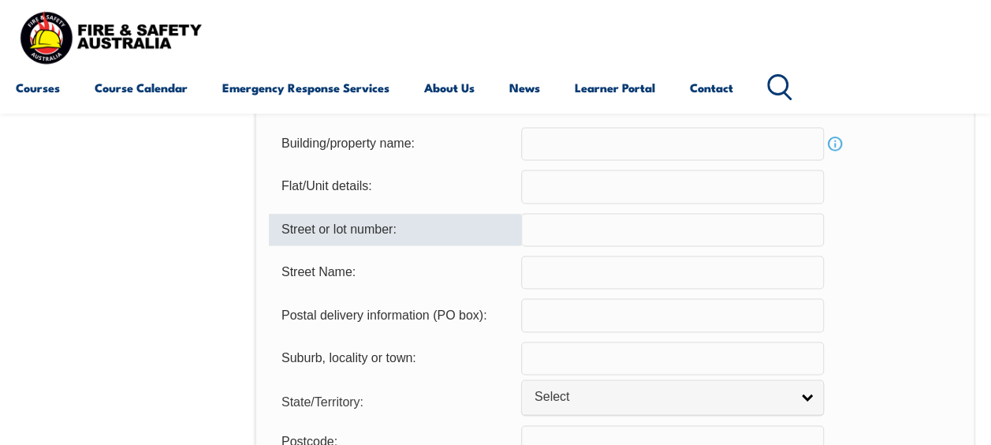
click at [682, 221] on input "text" at bounding box center [672, 229] width 303 height 33
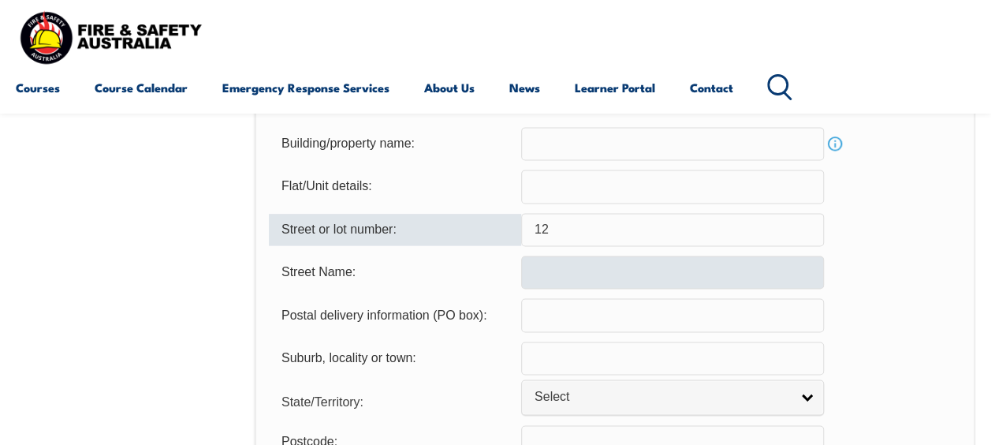
type input "12"
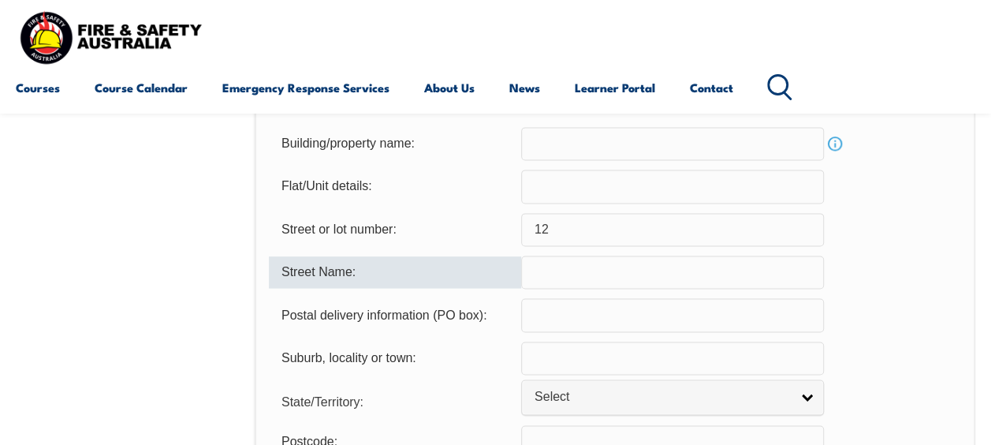
click at [674, 271] on input "text" at bounding box center [672, 271] width 303 height 33
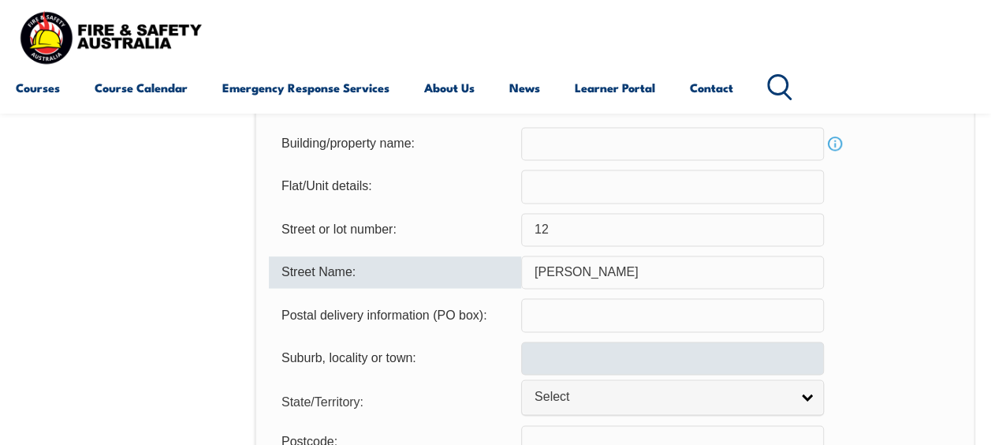
type input "[PERSON_NAME]"
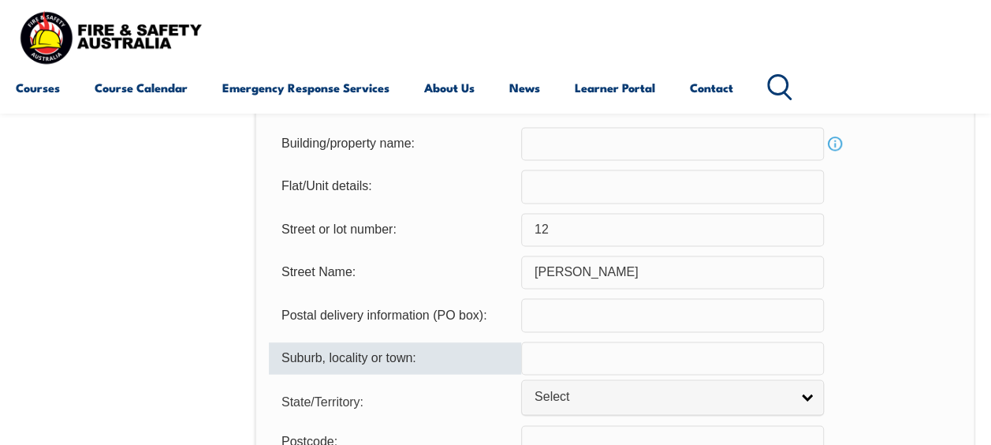
click at [610, 363] on input "text" at bounding box center [672, 357] width 303 height 33
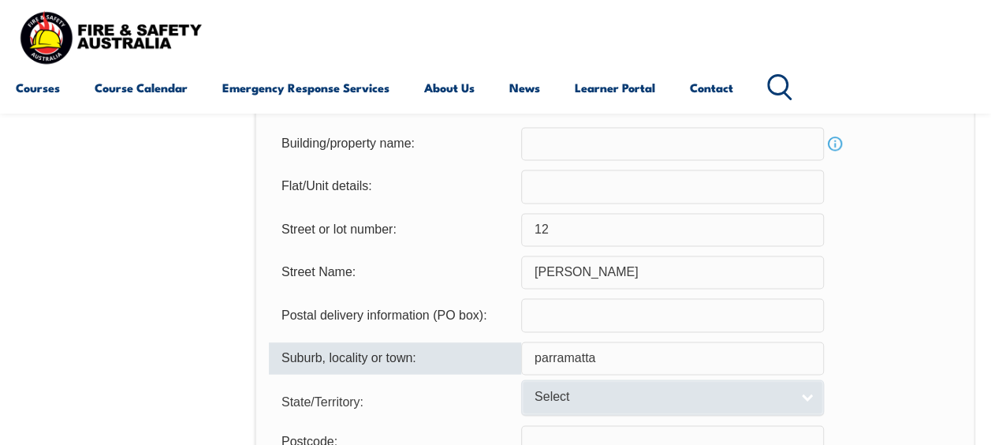
type input "parramatta"
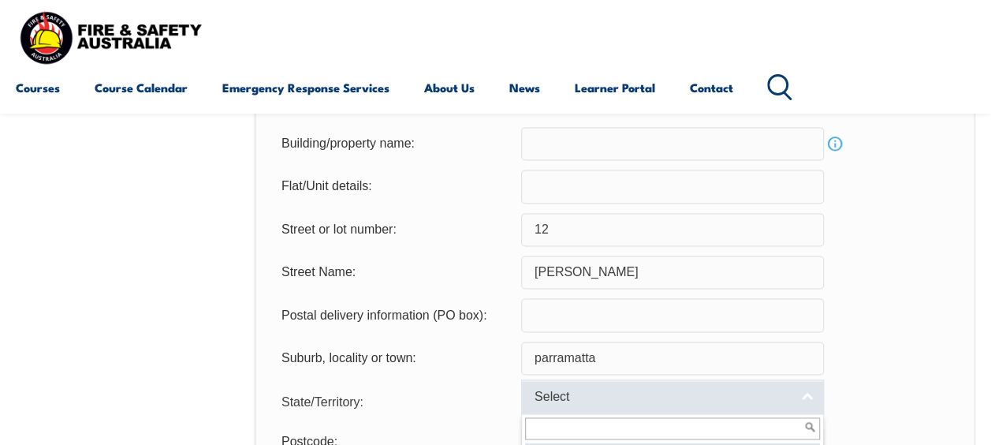
click at [808, 396] on link "Select" at bounding box center [672, 396] width 303 height 35
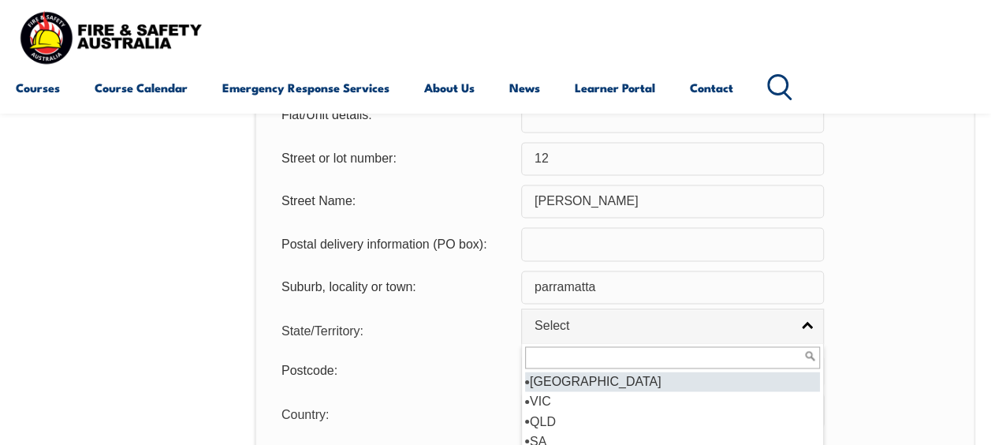
scroll to position [1086, 0]
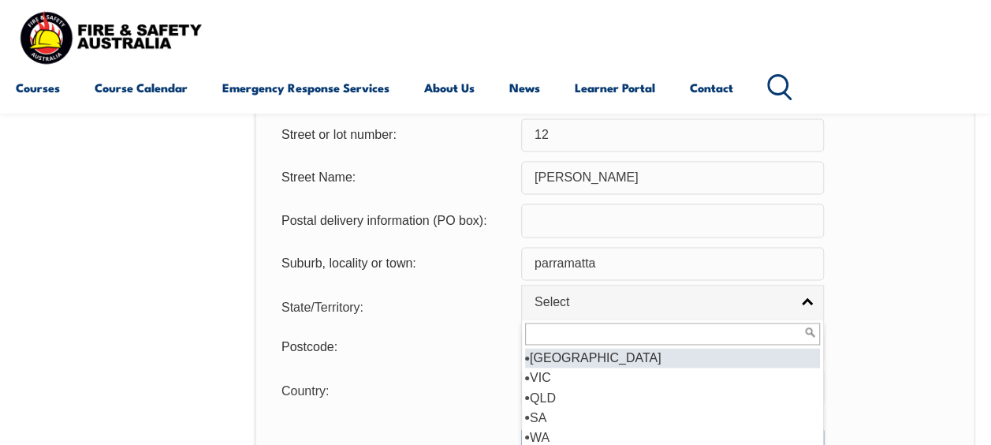
click at [774, 353] on li "[GEOGRAPHIC_DATA]" at bounding box center [672, 358] width 295 height 20
select select "[GEOGRAPHIC_DATA]"
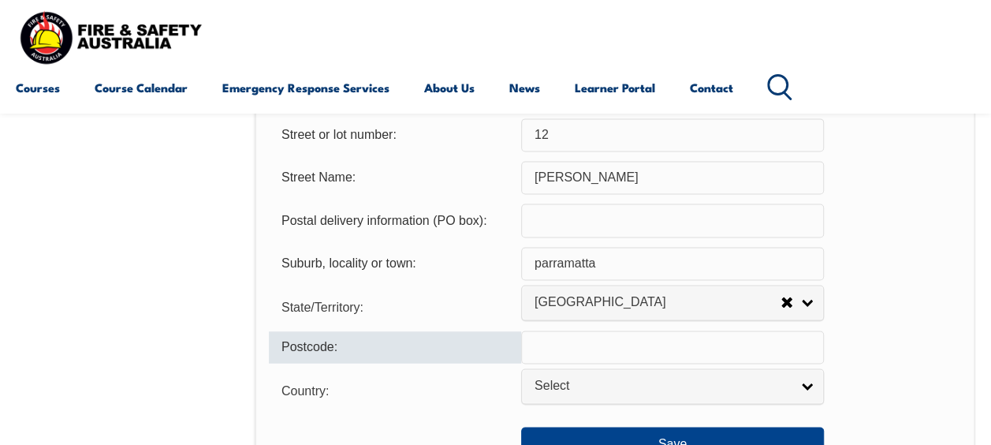
click at [749, 348] on input "text" at bounding box center [672, 346] width 303 height 33
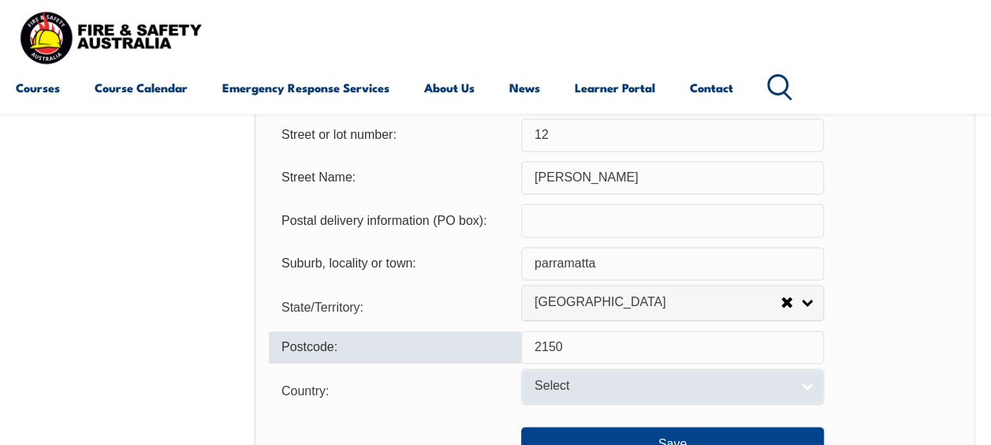
type input "2150"
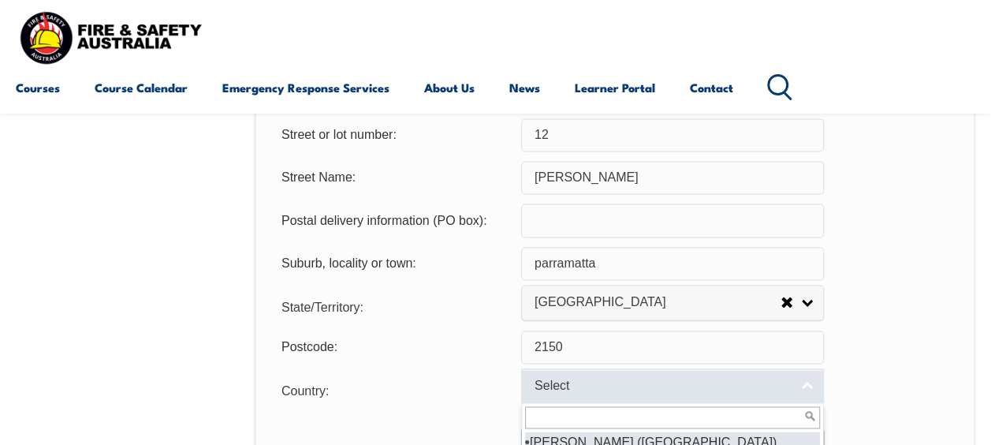
click at [809, 385] on link "Select" at bounding box center [672, 385] width 303 height 35
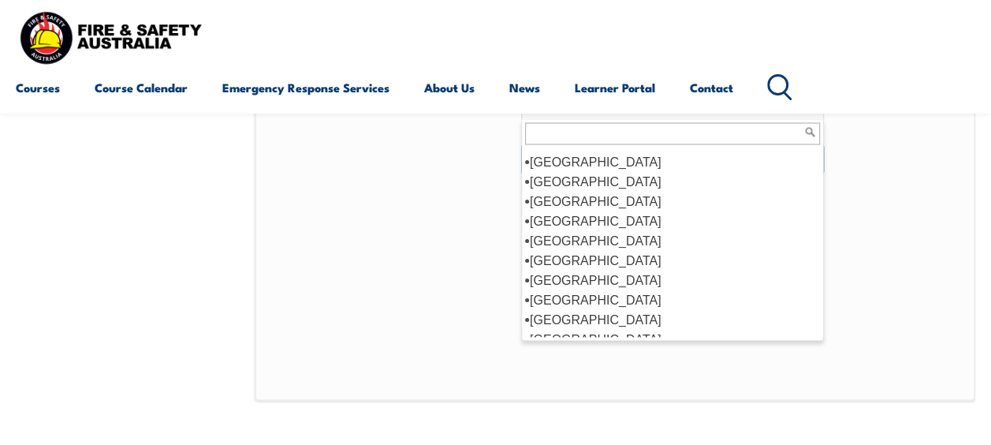
scroll to position [236, 0]
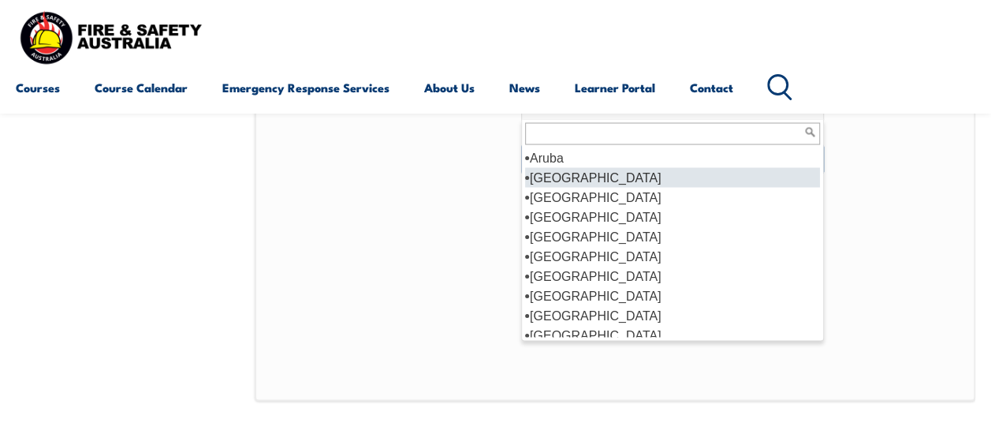
click at [627, 175] on li "[GEOGRAPHIC_DATA]" at bounding box center [672, 177] width 295 height 20
select select "1101"
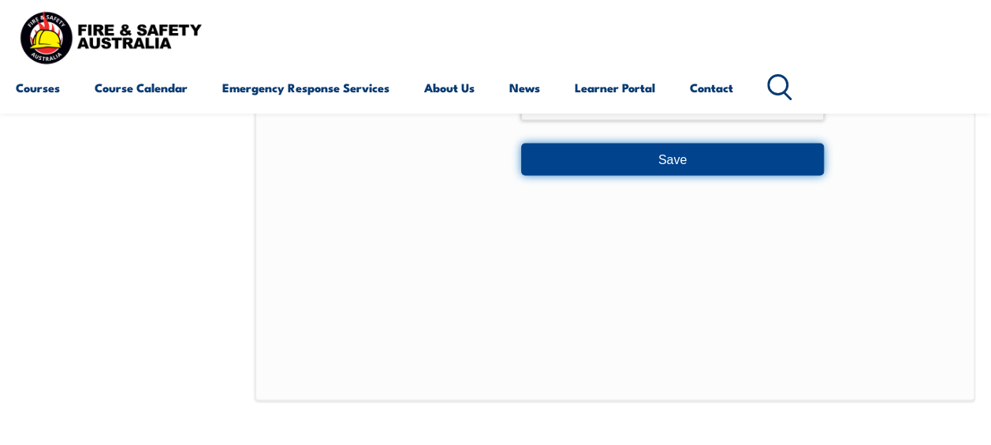
click at [792, 172] on button "Save" at bounding box center [672, 159] width 303 height 32
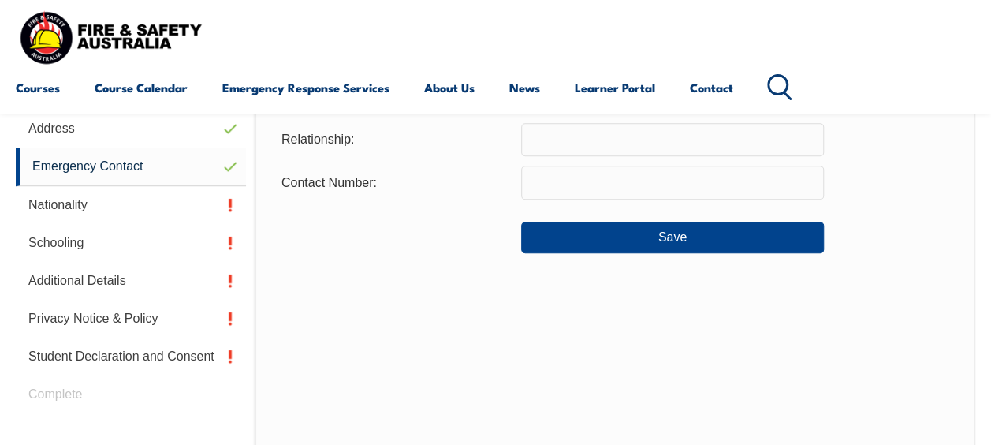
scroll to position [382, 0]
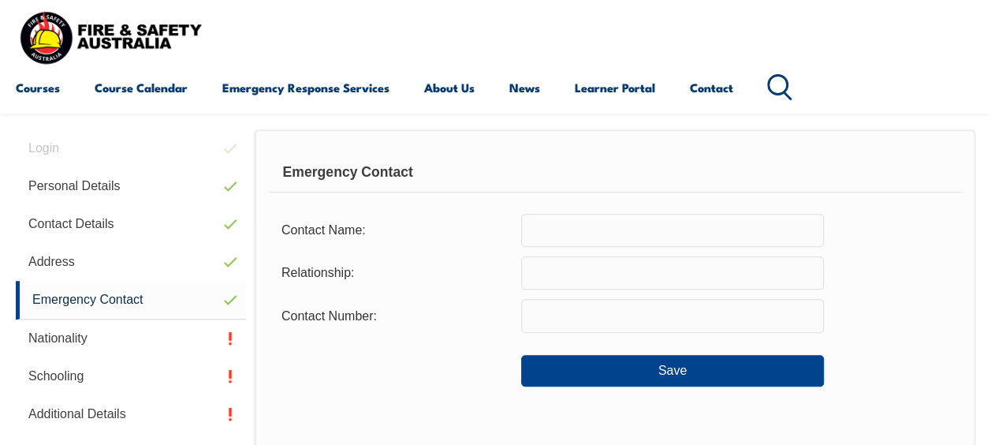
click at [678, 230] on input "text" at bounding box center [672, 230] width 303 height 33
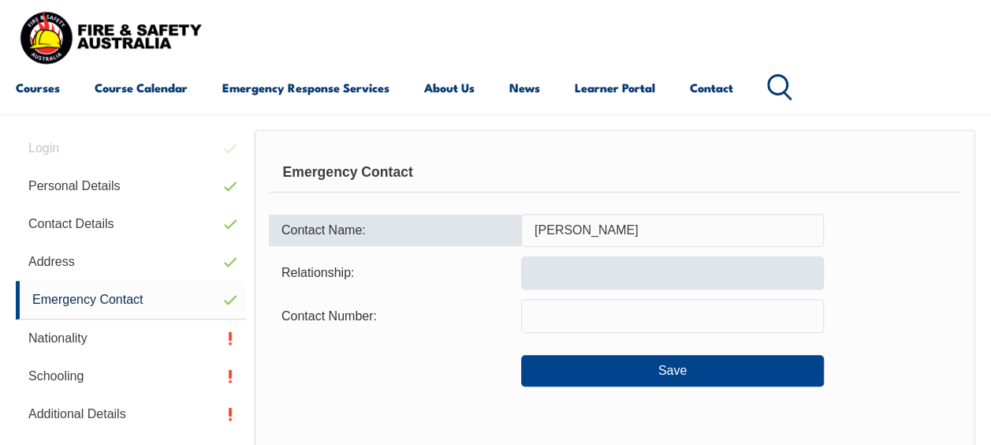
type input "[PERSON_NAME]"
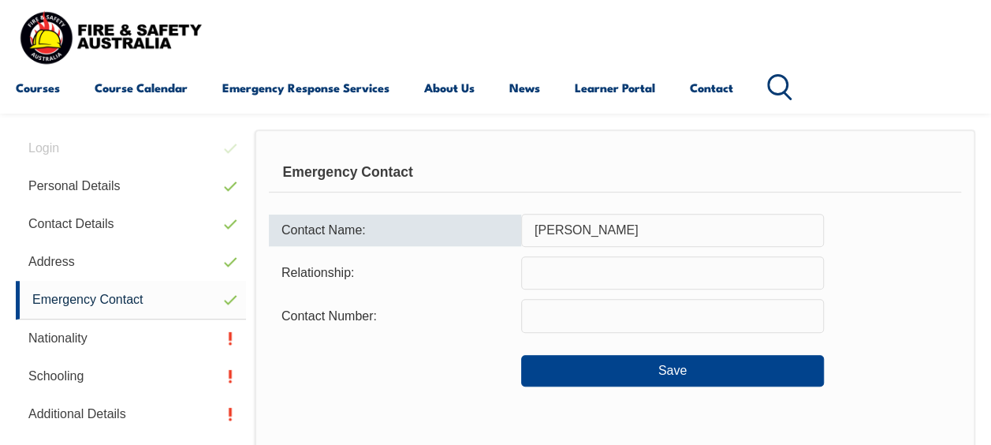
click at [678, 279] on input "text" at bounding box center [672, 272] width 303 height 33
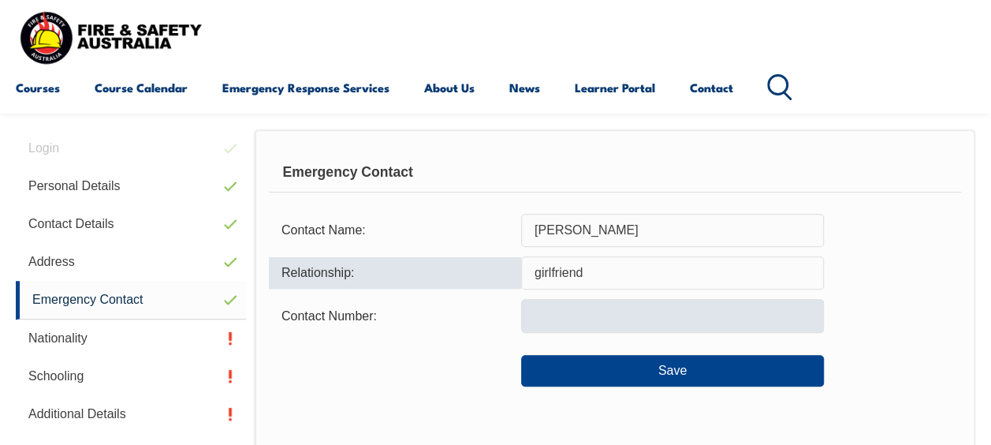
type input "girlfriend"
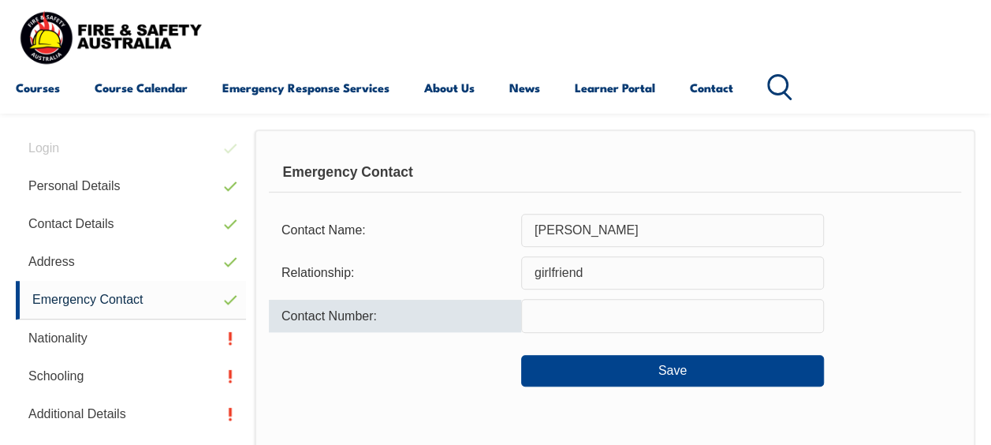
click at [678, 322] on input "text" at bounding box center [672, 315] width 303 height 33
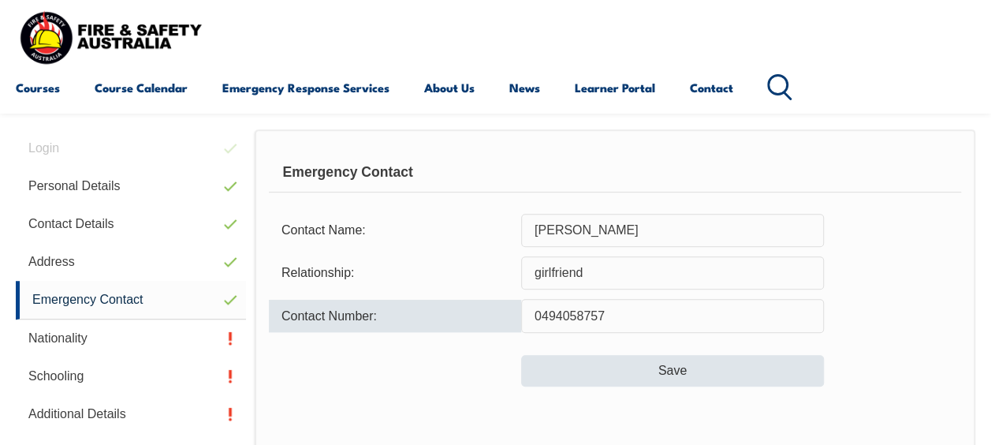
type input "0494058757"
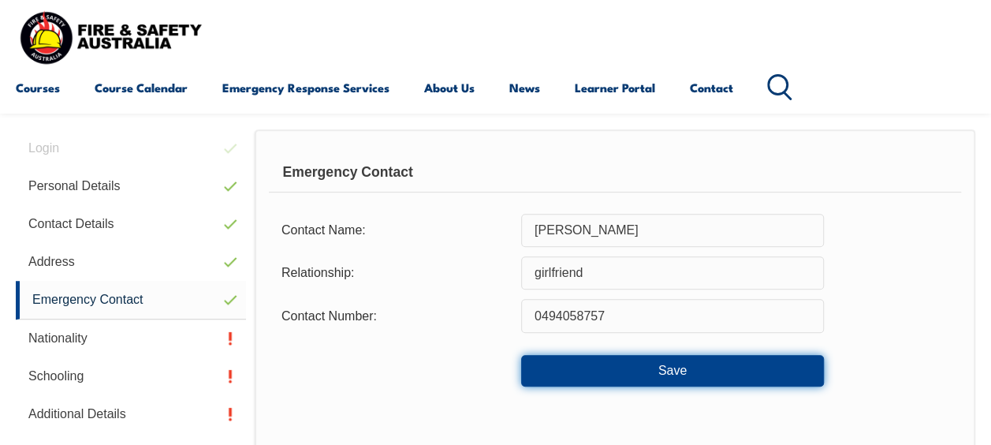
click at [706, 367] on button "Save" at bounding box center [672, 371] width 303 height 32
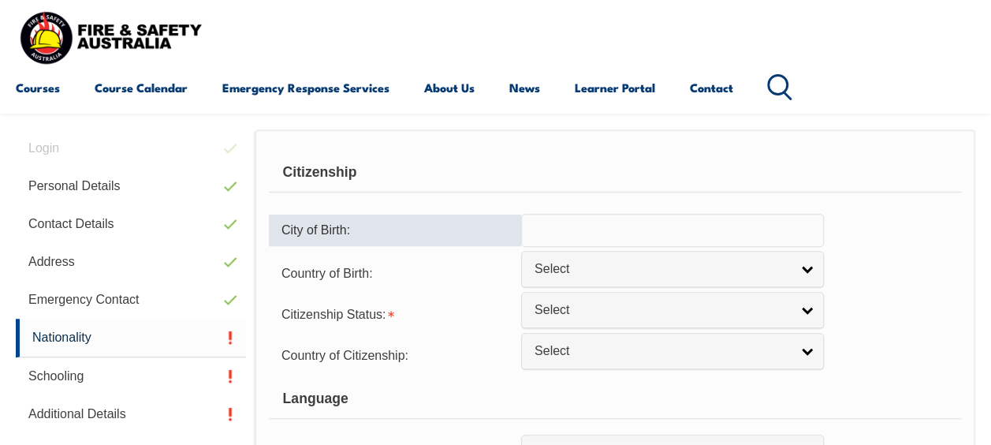
click at [667, 232] on input "text" at bounding box center [672, 230] width 303 height 33
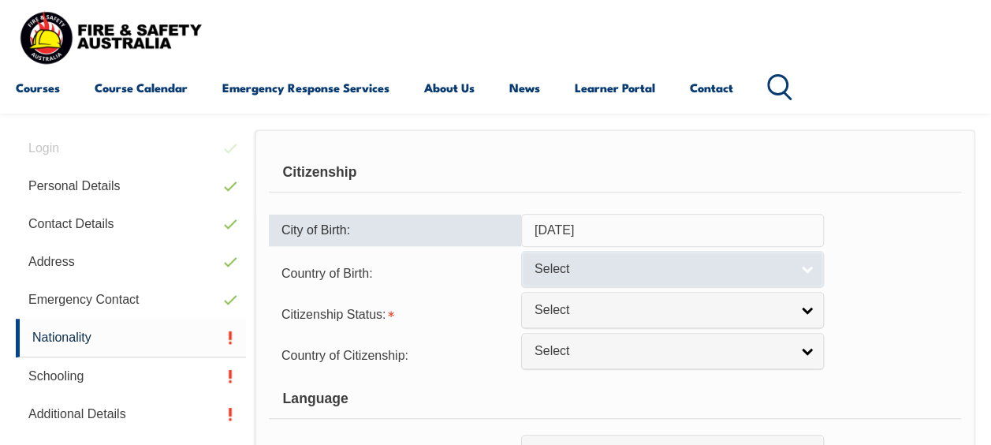
type input "[DATE]"
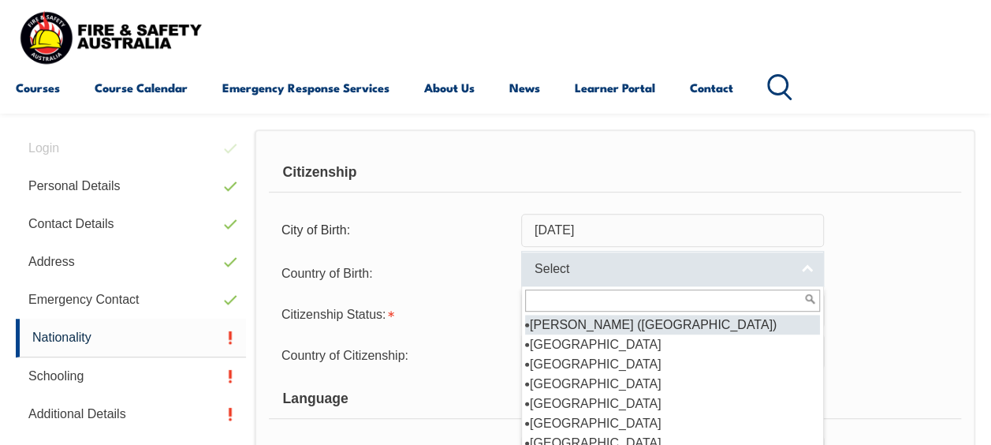
click at [806, 272] on link "Select" at bounding box center [672, 268] width 303 height 35
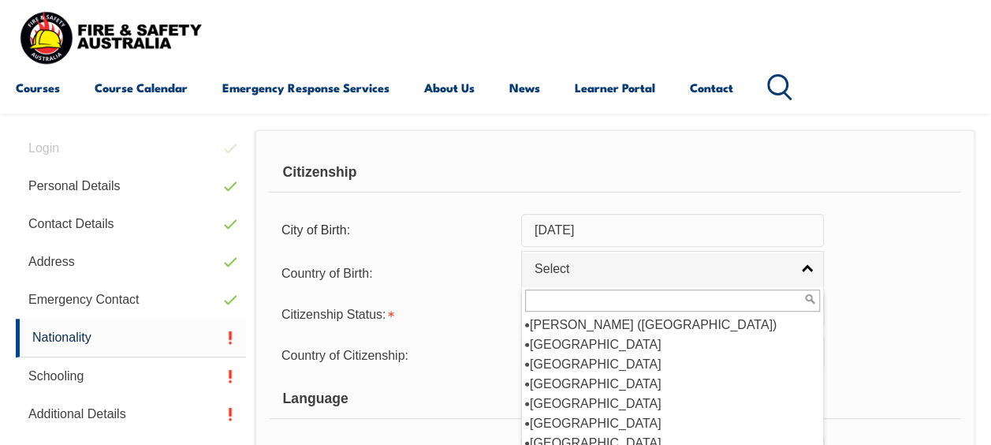
scroll to position [166, 0]
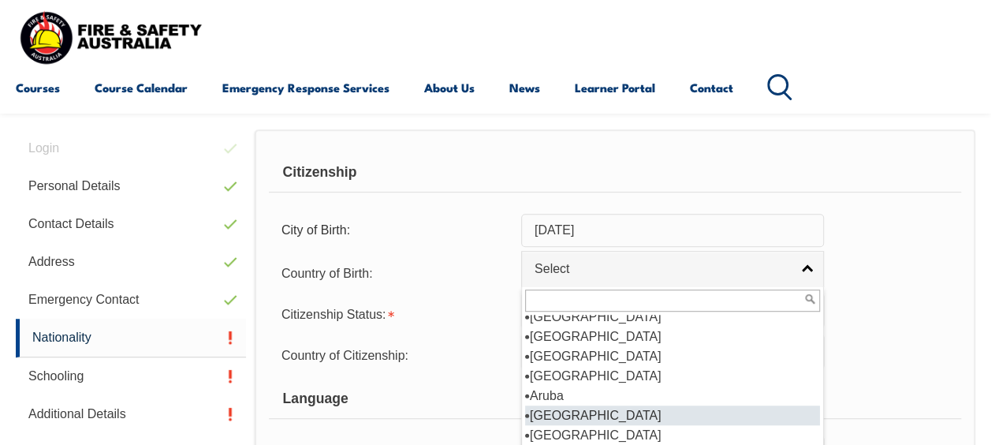
click at [594, 408] on li "[GEOGRAPHIC_DATA]" at bounding box center [672, 415] width 295 height 20
select select "1101"
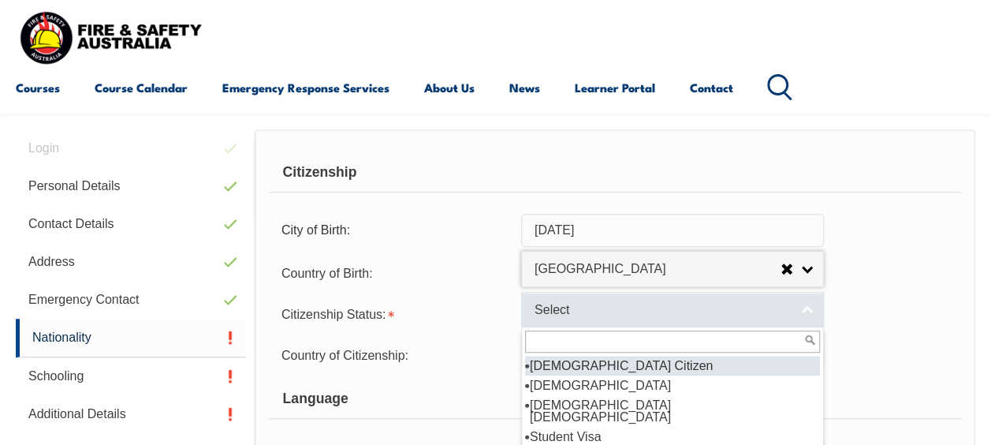
click at [743, 317] on link "Select" at bounding box center [672, 309] width 303 height 35
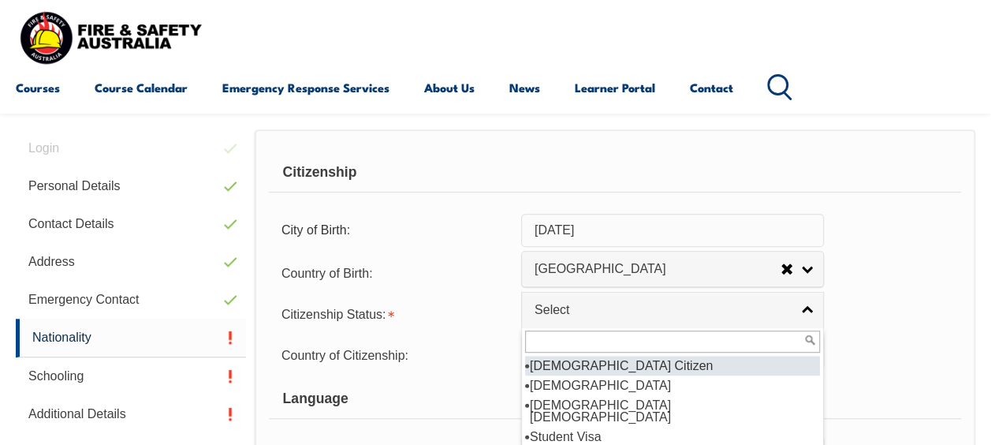
click at [665, 367] on li "[DEMOGRAPHIC_DATA] Citizen" at bounding box center [672, 366] width 295 height 20
select select "1"
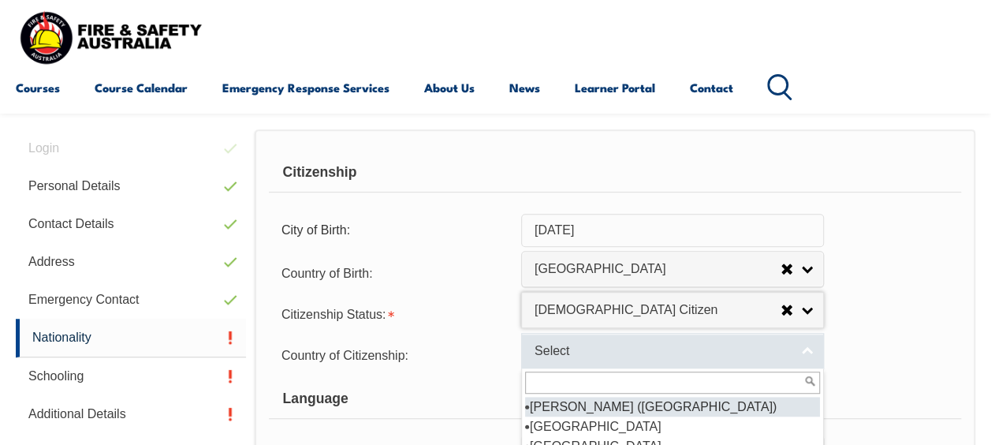
click at [795, 350] on link "Select" at bounding box center [672, 350] width 303 height 35
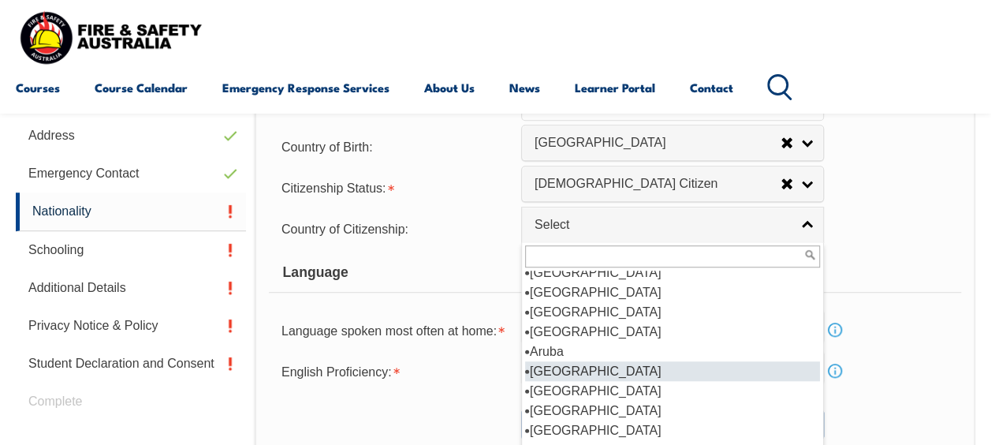
click at [578, 364] on li "[GEOGRAPHIC_DATA]" at bounding box center [672, 371] width 295 height 20
select select "1101"
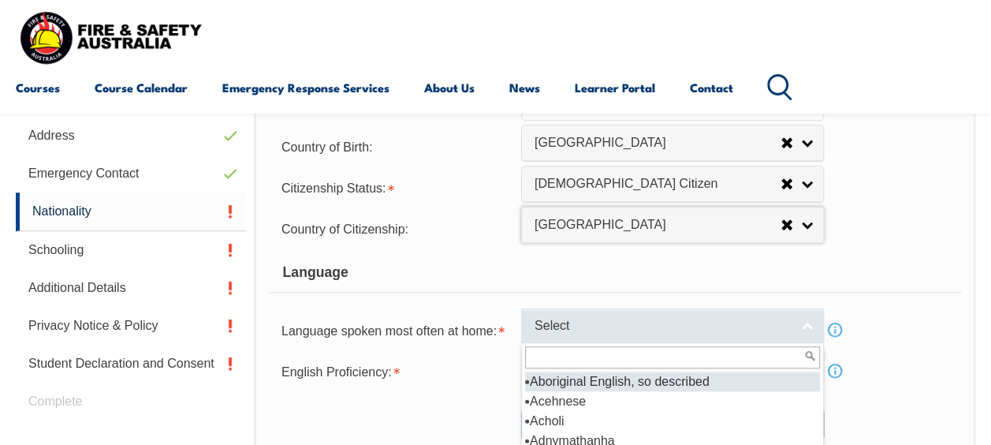
click at [804, 325] on link "Select" at bounding box center [672, 325] width 303 height 35
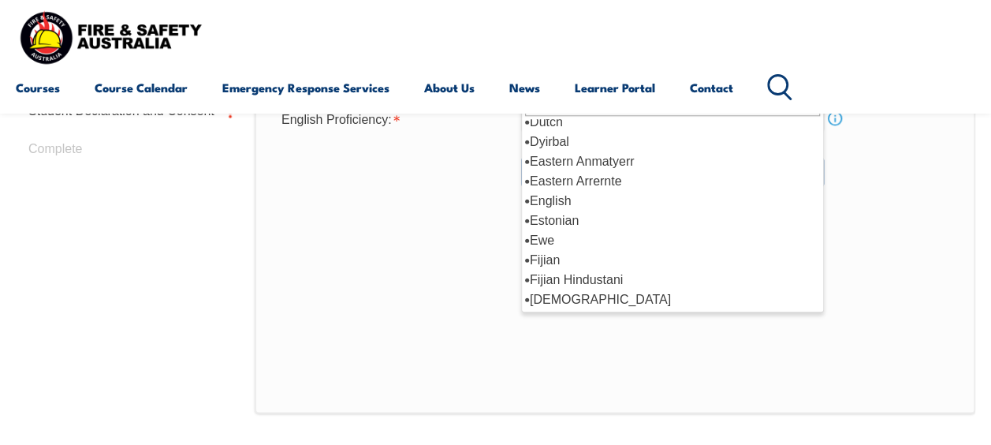
scroll to position [1901, 0]
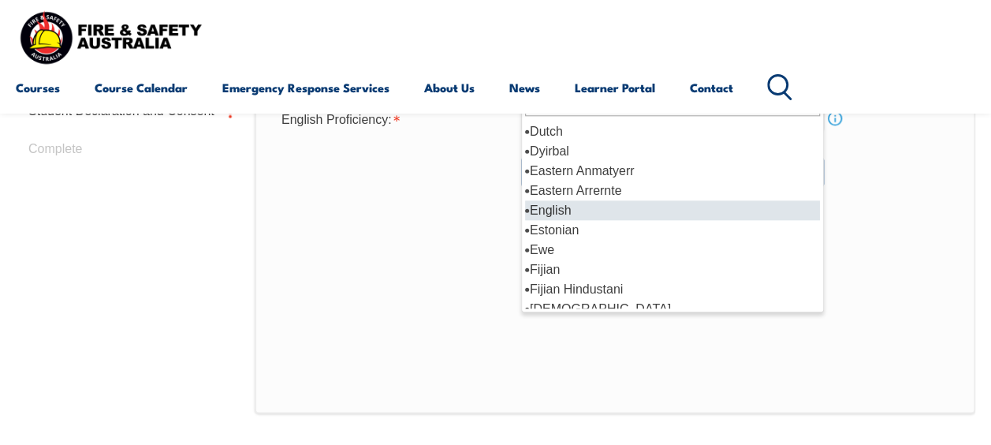
click at [533, 206] on li "English" at bounding box center [672, 210] width 295 height 20
select select "1201"
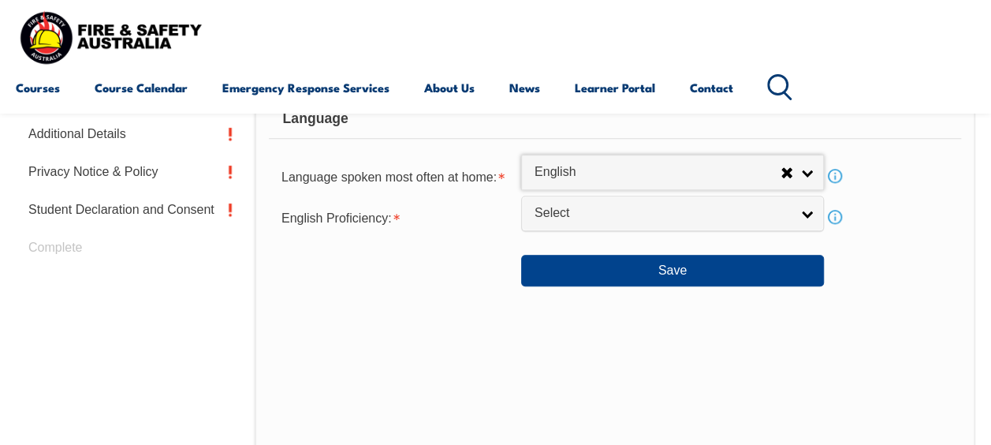
scroll to position [635, 0]
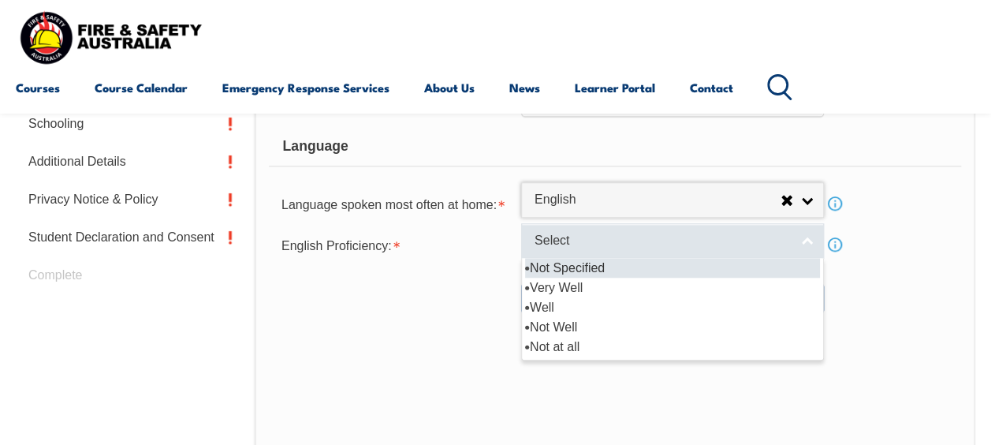
click at [809, 236] on link "Select" at bounding box center [672, 240] width 303 height 35
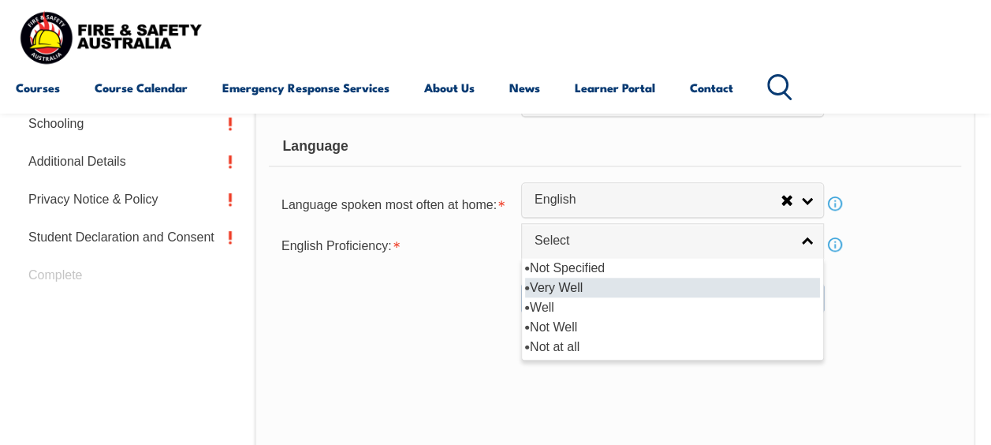
click at [643, 285] on li "Very Well" at bounding box center [672, 287] width 295 height 20
select select "1"
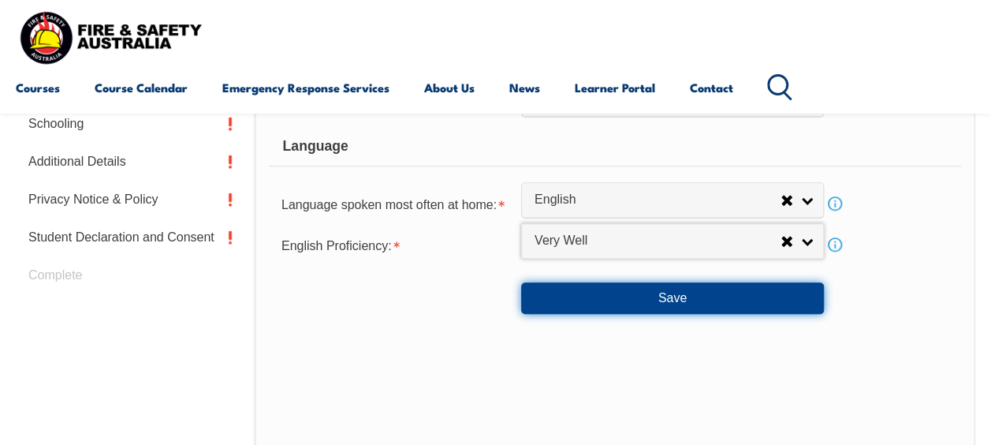
click at [757, 295] on button "Save" at bounding box center [672, 298] width 303 height 32
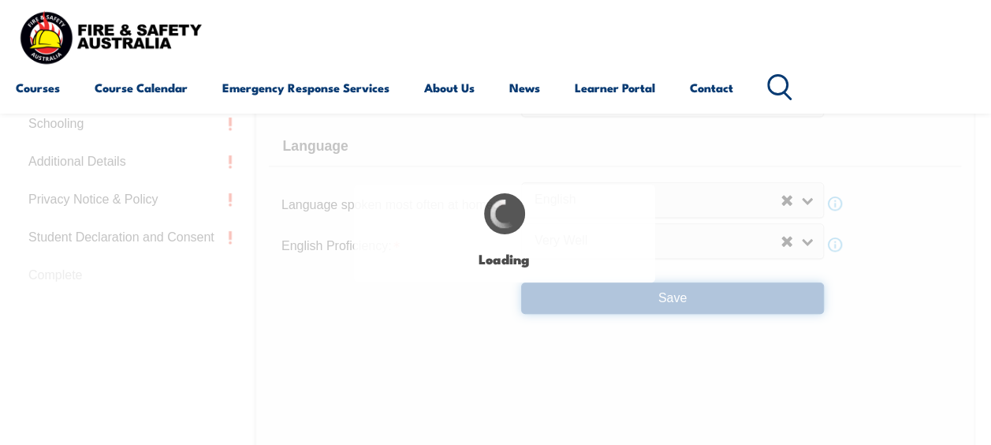
select select "false"
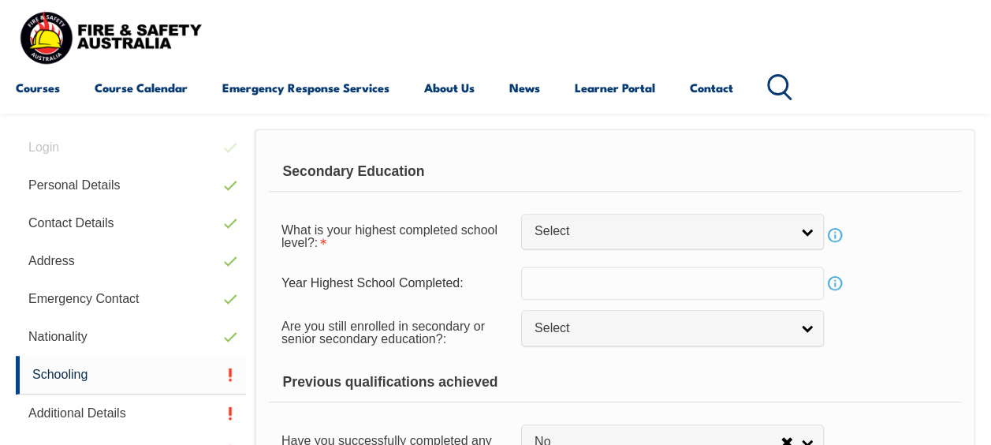
scroll to position [382, 0]
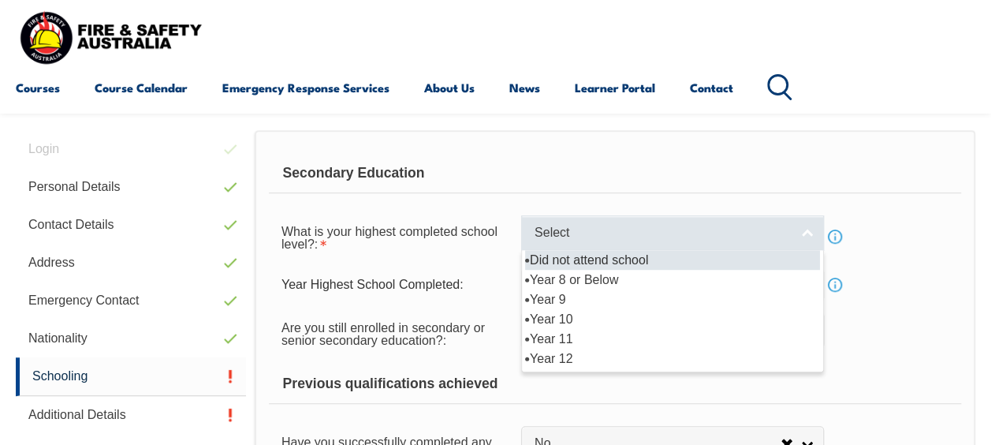
click at [810, 234] on link "Select" at bounding box center [672, 232] width 303 height 35
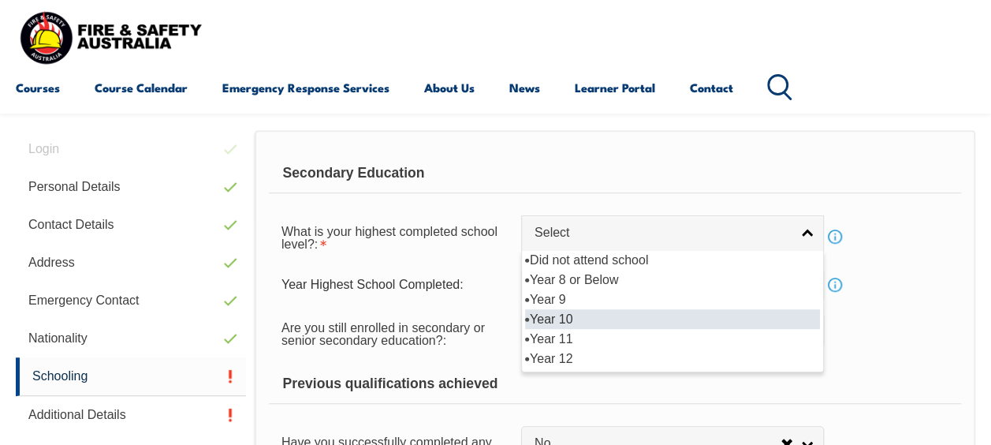
click at [732, 315] on li "Year 10" at bounding box center [672, 319] width 295 height 20
select select "10"
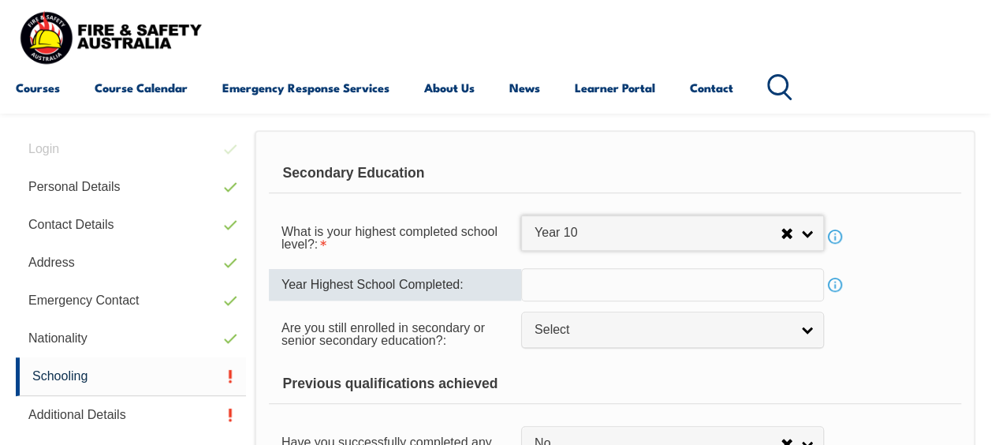
click at [788, 289] on input "text" at bounding box center [672, 284] width 303 height 33
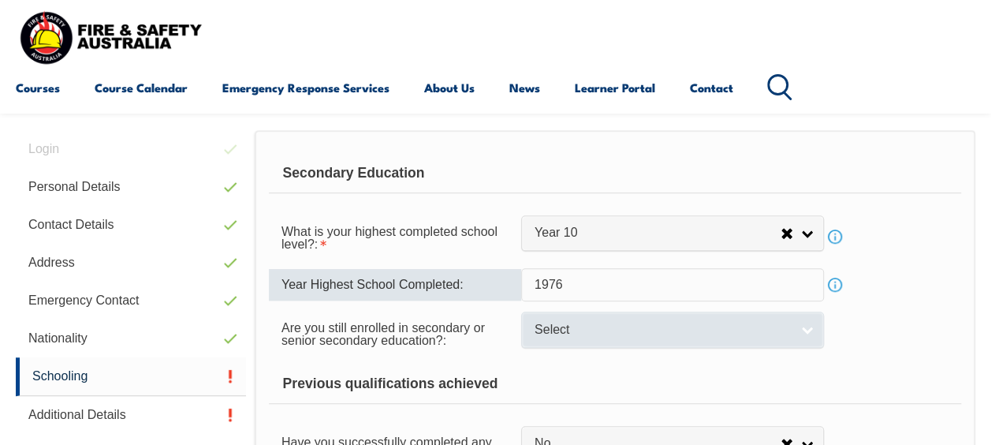
type input "1976"
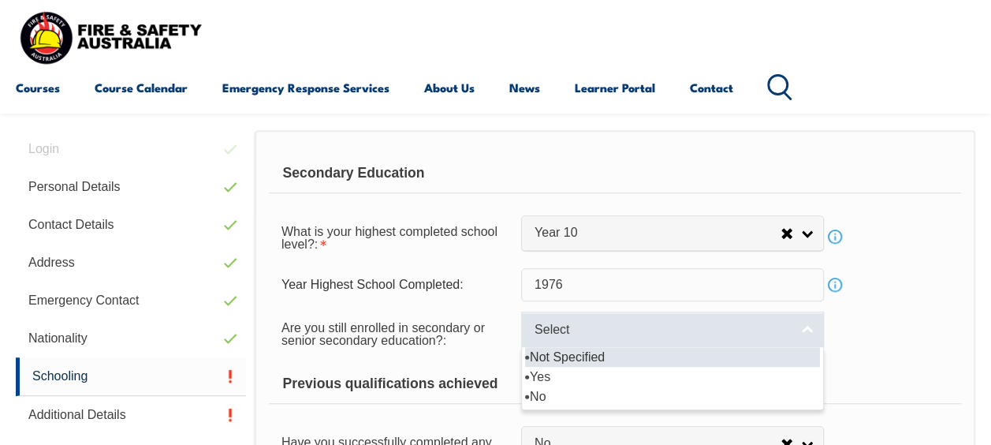
click at [815, 330] on link "Select" at bounding box center [672, 328] width 303 height 35
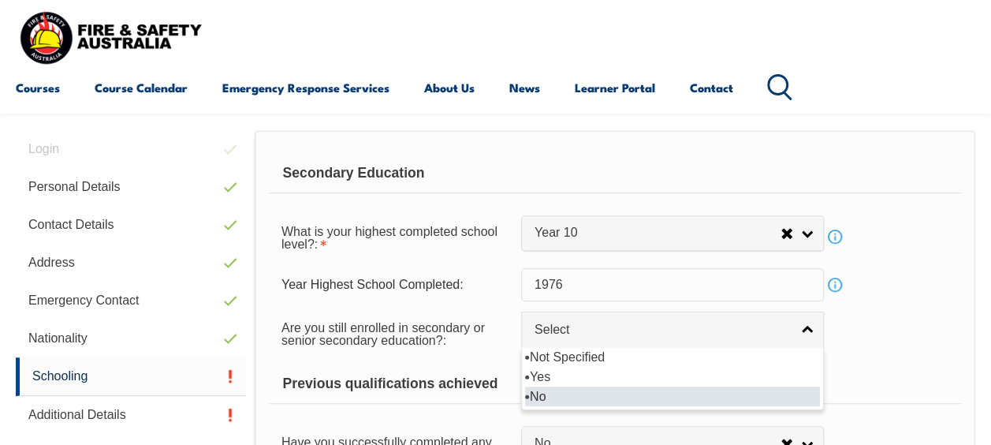
click at [732, 392] on li "No" at bounding box center [672, 396] width 295 height 20
select select "false"
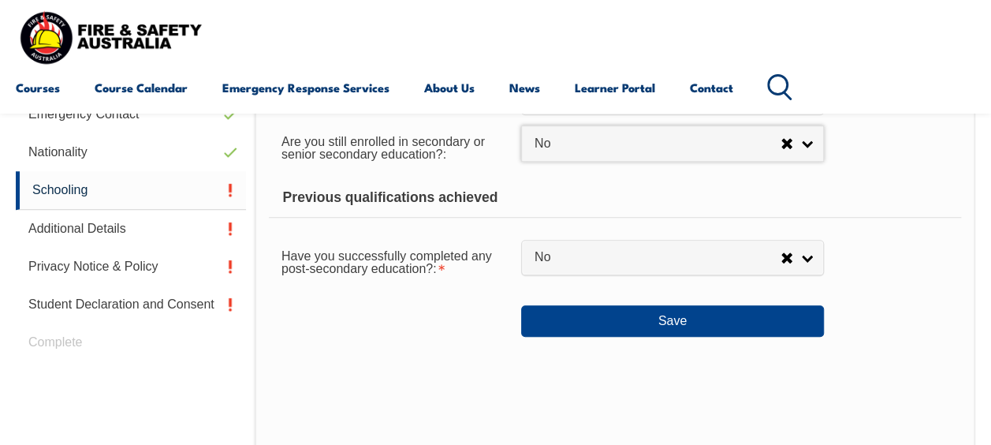
scroll to position [571, 0]
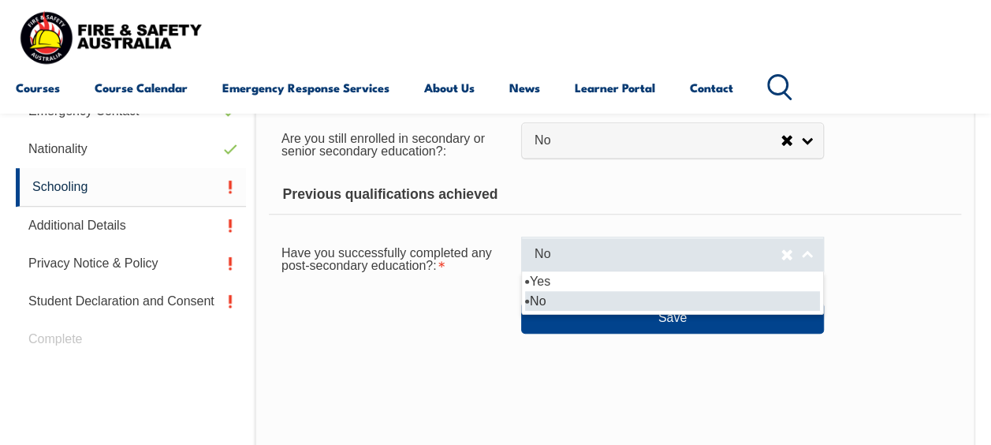
click at [817, 252] on link "No" at bounding box center [672, 253] width 303 height 35
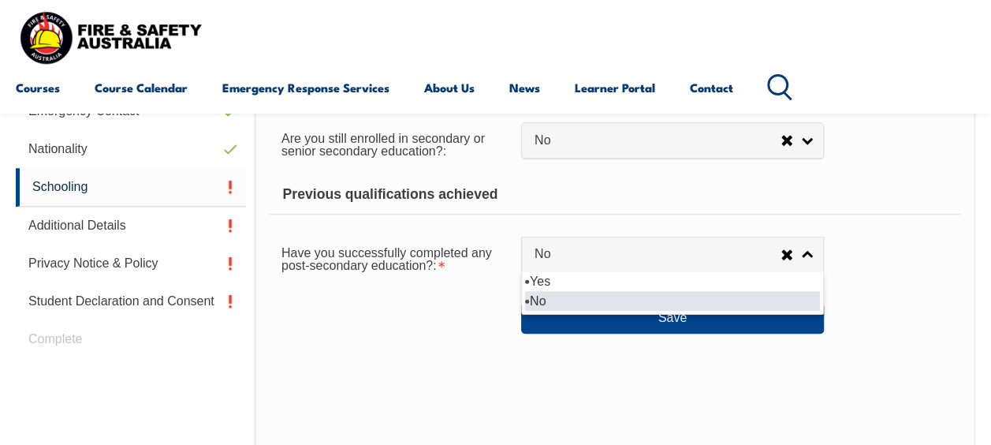
click at [727, 296] on li "No" at bounding box center [672, 301] width 295 height 20
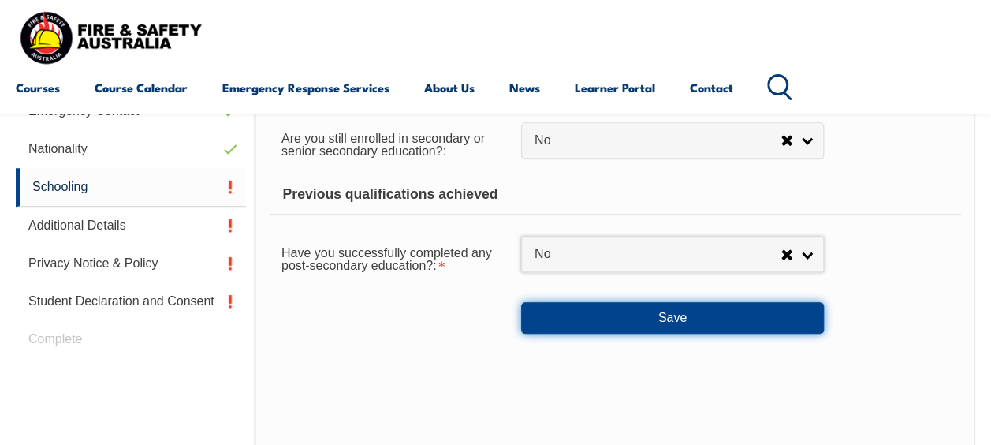
click at [742, 309] on button "Save" at bounding box center [672, 318] width 303 height 32
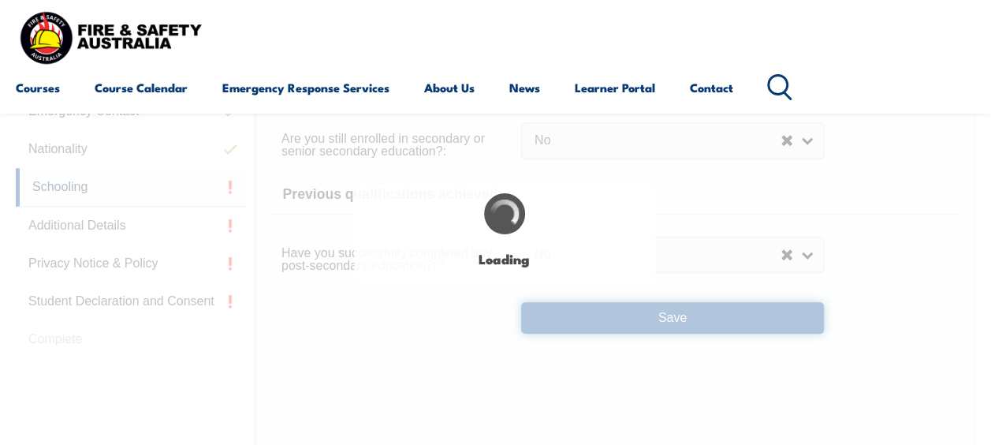
select select
select select "false"
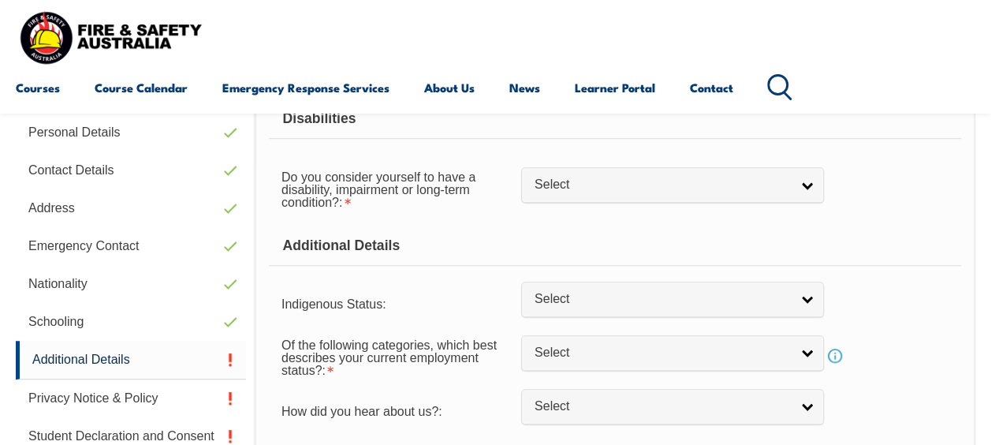
scroll to position [382, 0]
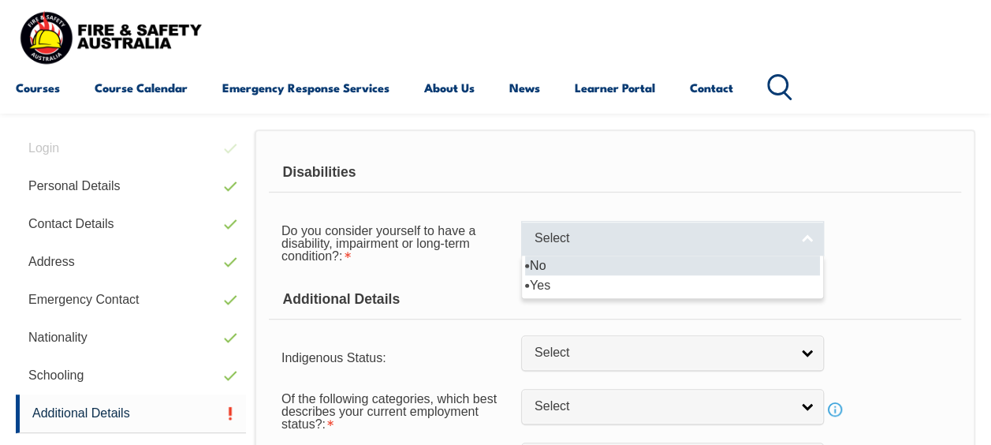
click at [806, 233] on link "Select" at bounding box center [672, 238] width 303 height 35
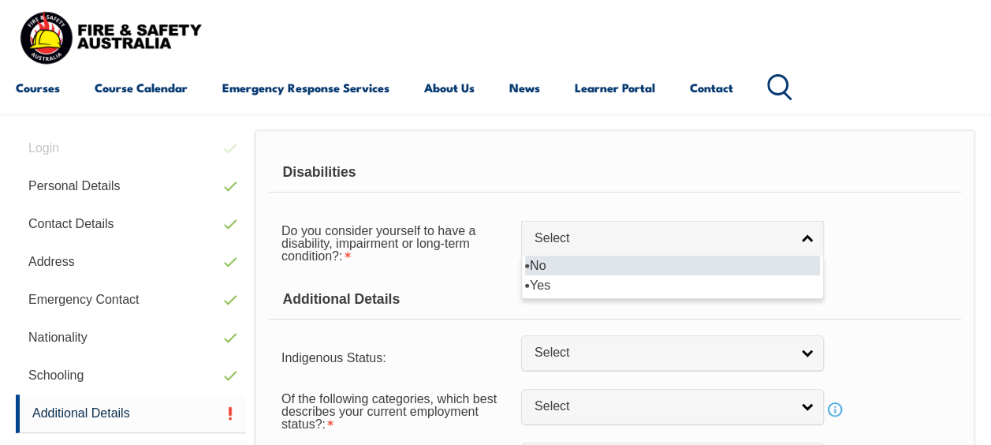
click at [742, 264] on li "No" at bounding box center [672, 265] width 295 height 20
select select "false"
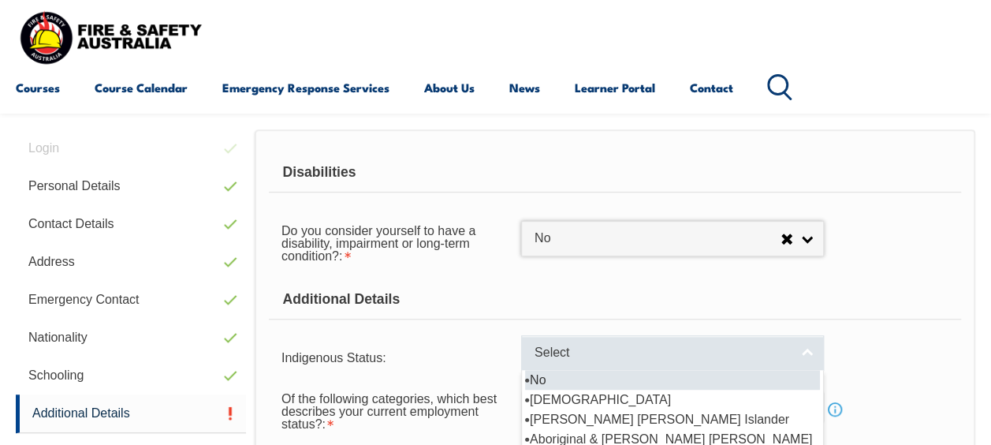
click at [811, 354] on link "Select" at bounding box center [672, 352] width 303 height 35
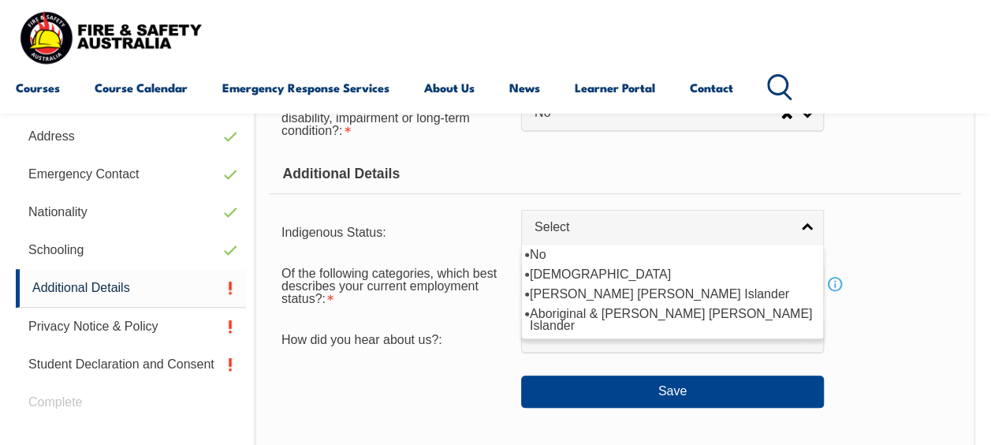
scroll to position [508, 0]
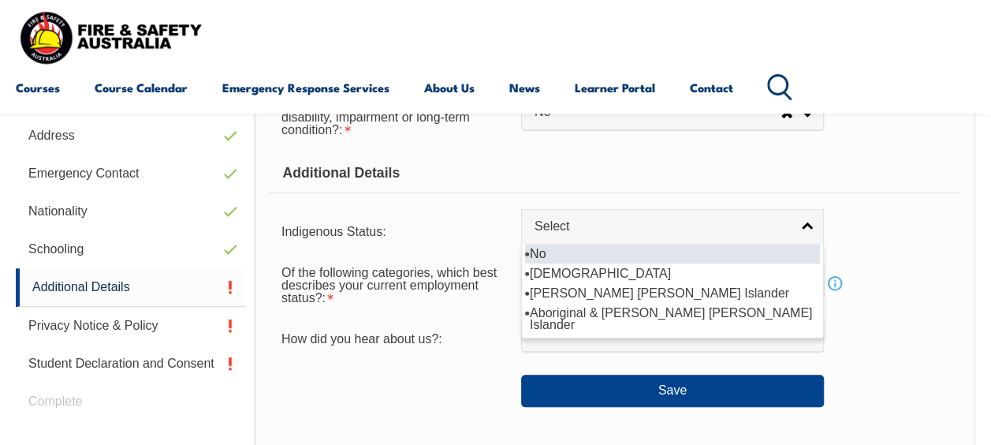
click at [739, 252] on li "No" at bounding box center [672, 254] width 295 height 20
select select "4"
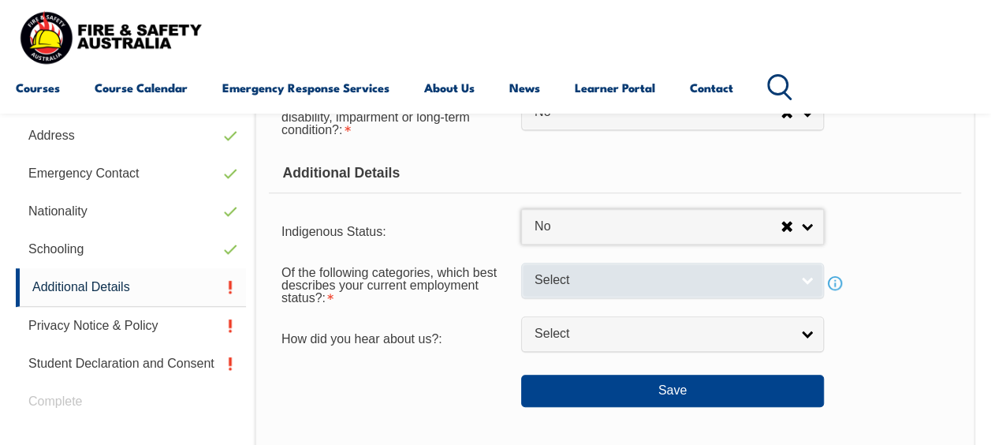
click at [810, 276] on link "Select" at bounding box center [672, 279] width 303 height 35
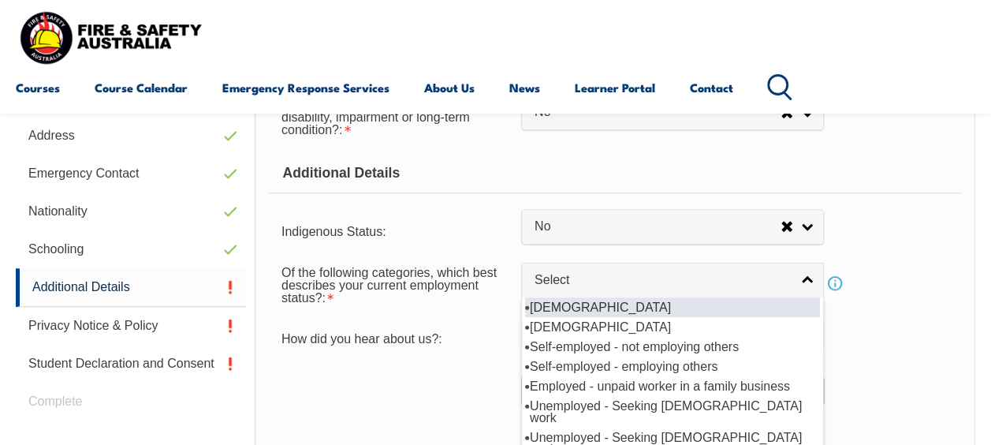
click at [689, 305] on li "[DEMOGRAPHIC_DATA]" at bounding box center [672, 307] width 295 height 20
select select "1"
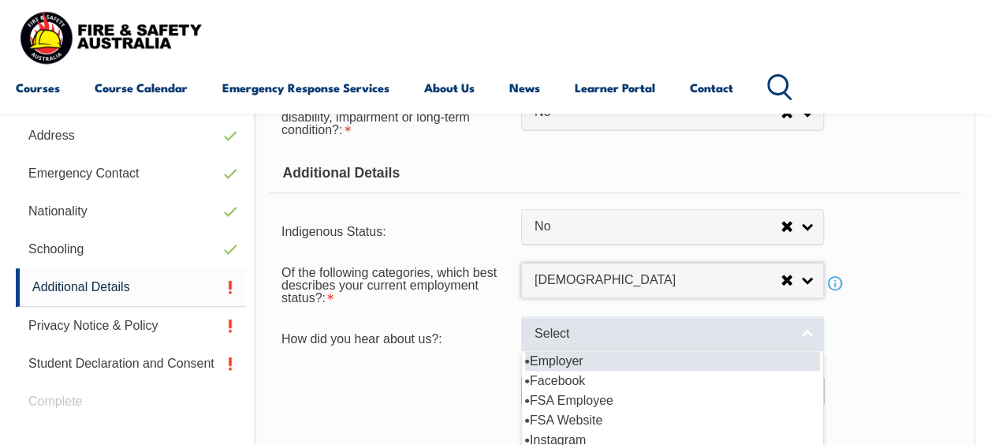
click at [805, 336] on link "Select" at bounding box center [672, 333] width 303 height 35
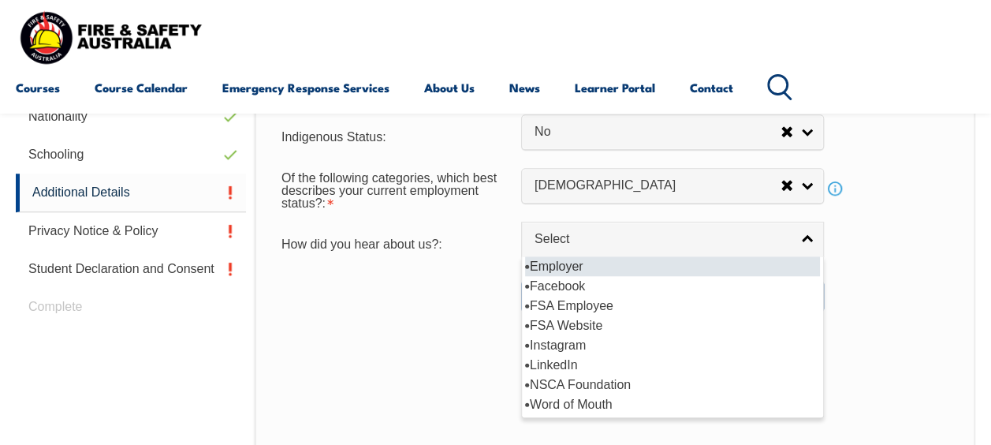
scroll to position [635, 0]
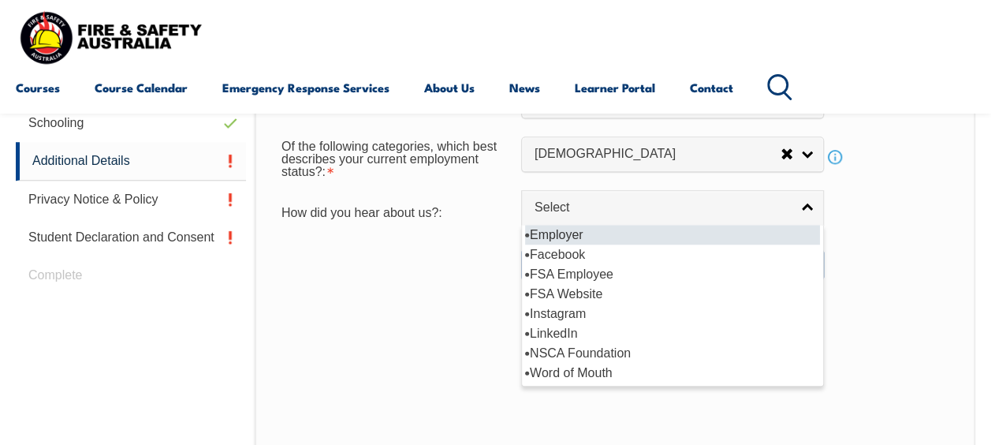
click at [669, 240] on li "Employer" at bounding box center [672, 235] width 295 height 20
select select "8019"
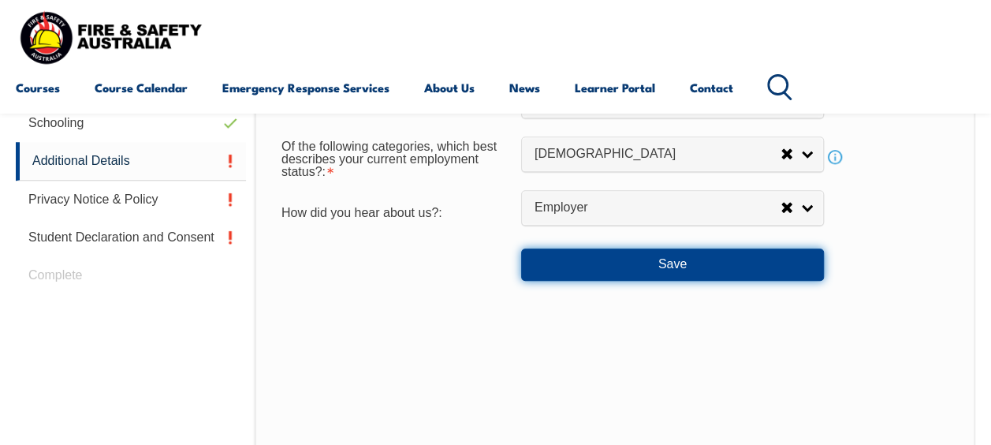
click at [692, 254] on button "Save" at bounding box center [672, 264] width 303 height 32
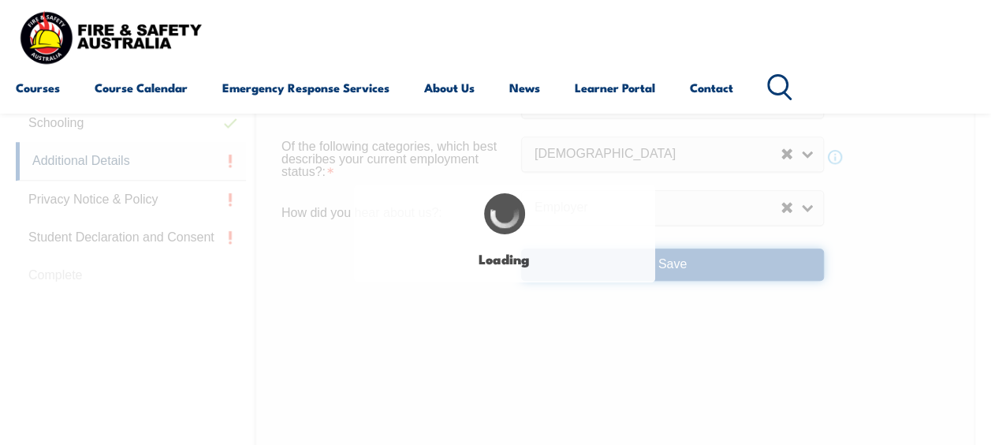
select select "false"
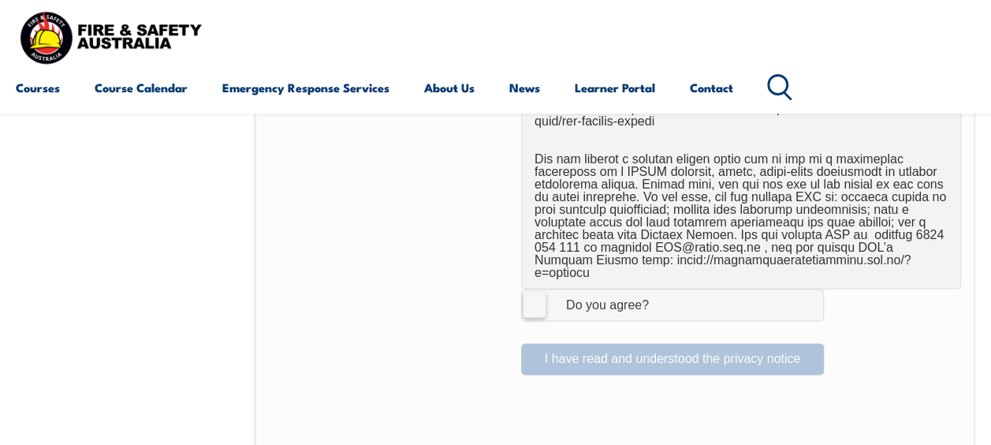
scroll to position [1138, 0]
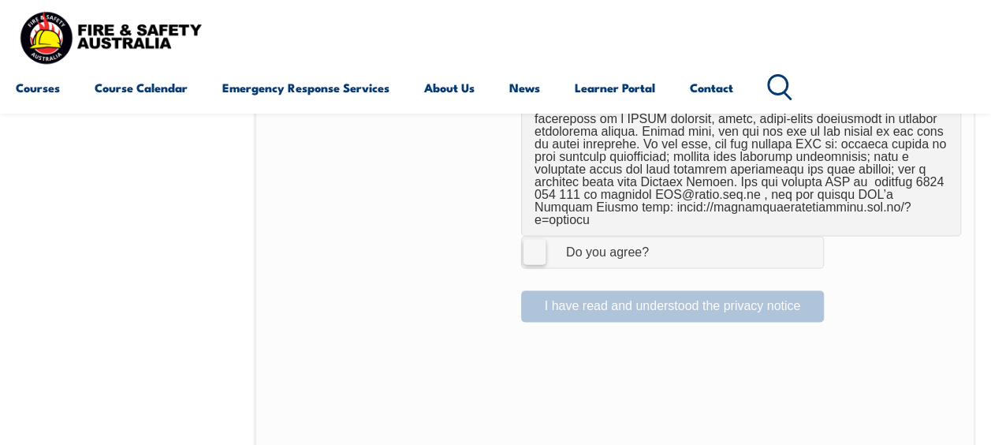
click at [532, 236] on label "I Agree Do you agree?" at bounding box center [672, 252] width 303 height 32
click at [661, 236] on input "I Agree Do you agree?" at bounding box center [674, 251] width 27 height 30
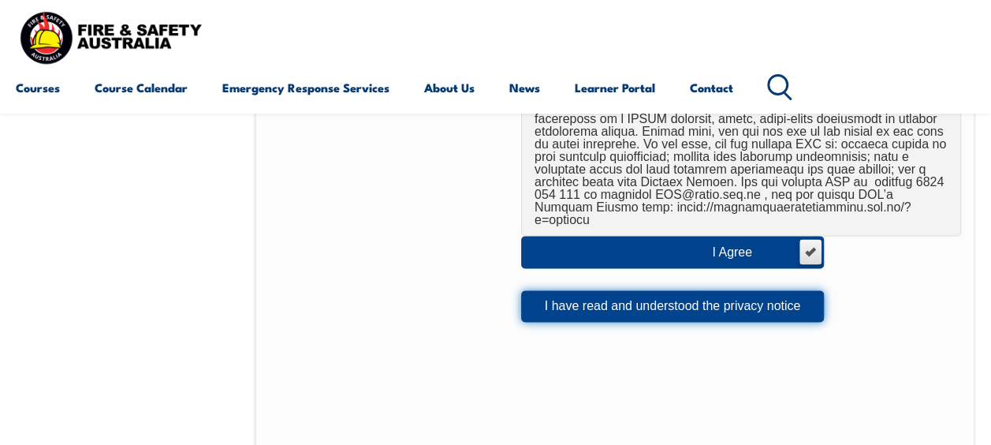
click at [673, 290] on button "I have read and understood the privacy notice" at bounding box center [672, 306] width 303 height 32
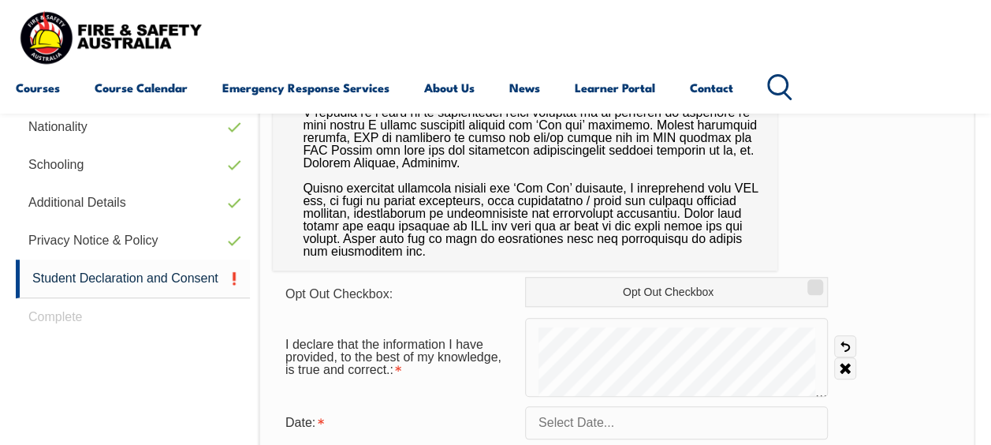
scroll to position [666, 0]
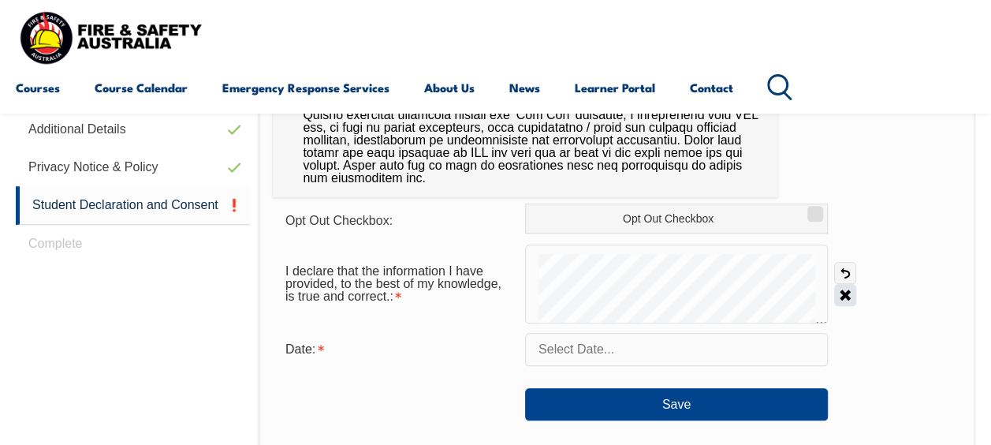
click at [843, 290] on div "I declare that the information I have provided, to the best of my knowledge, is…" at bounding box center [617, 283] width 688 height 79
click at [843, 290] on link "Clear" at bounding box center [845, 295] width 22 height 22
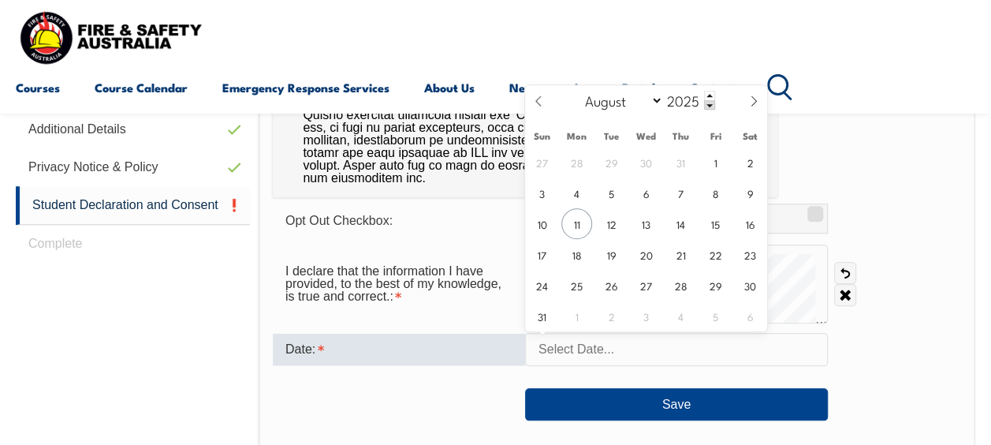
click at [642, 345] on input "text" at bounding box center [676, 349] width 303 height 33
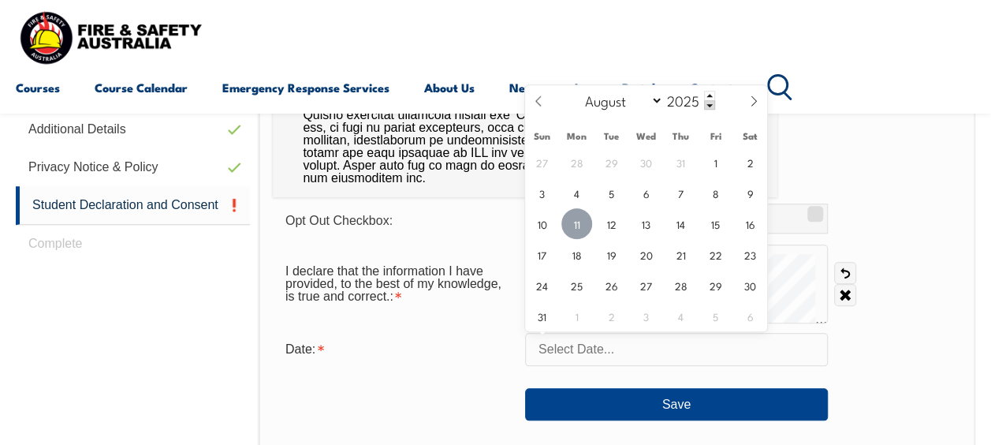
click at [573, 225] on span "11" at bounding box center [576, 223] width 31 height 31
type input "[DATE]"
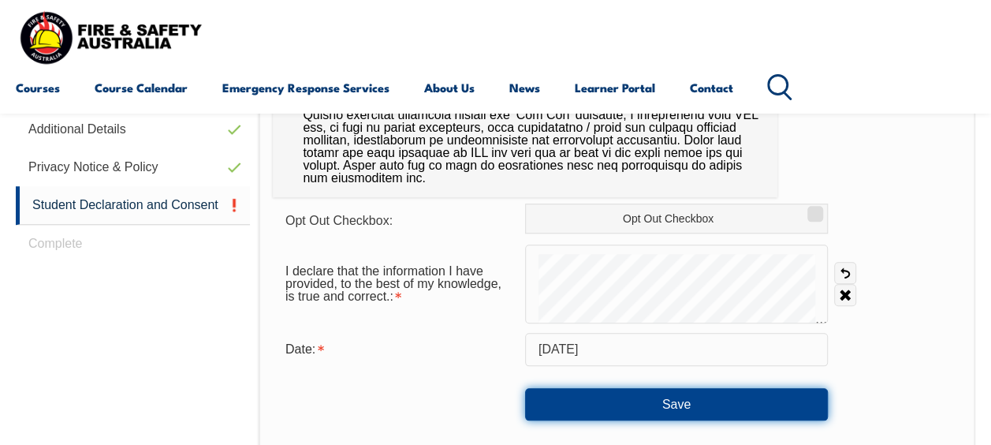
click at [601, 396] on button "Save" at bounding box center [676, 404] width 303 height 32
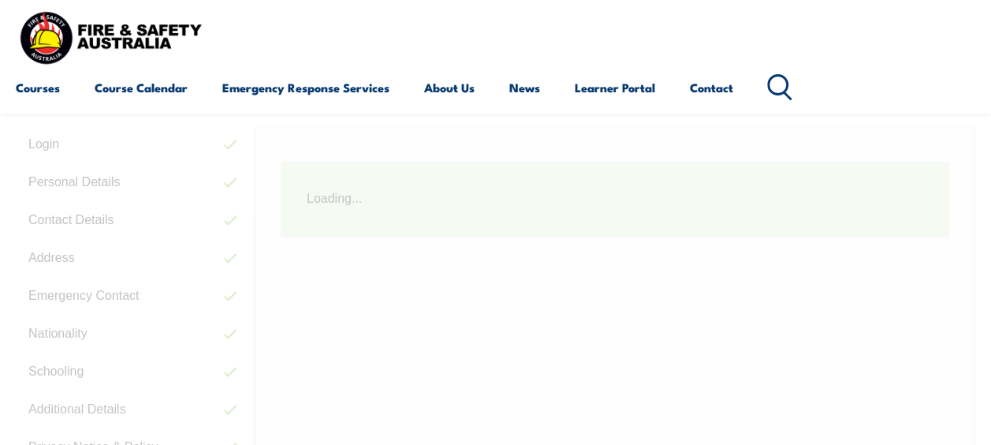
scroll to position [382, 0]
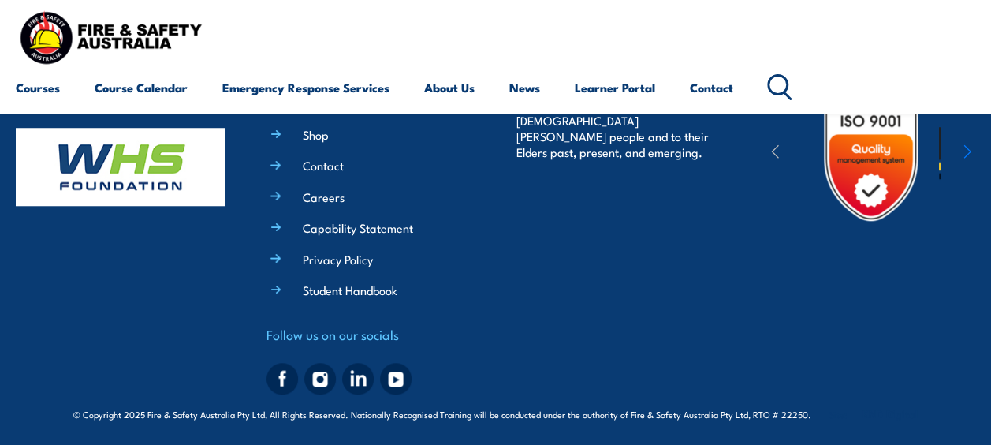
scroll to position [612, 0]
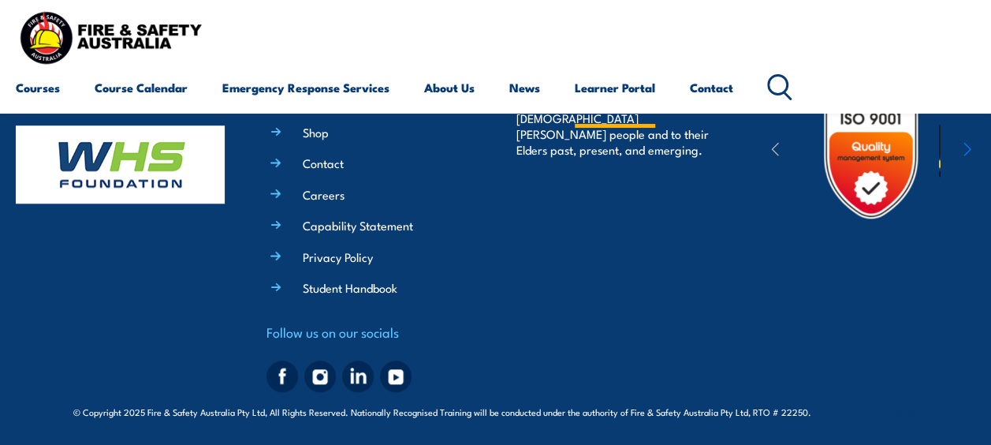
click at [592, 89] on link "Learner Portal" at bounding box center [615, 88] width 80 height 38
